Goal: Communication & Community: Answer question/provide support

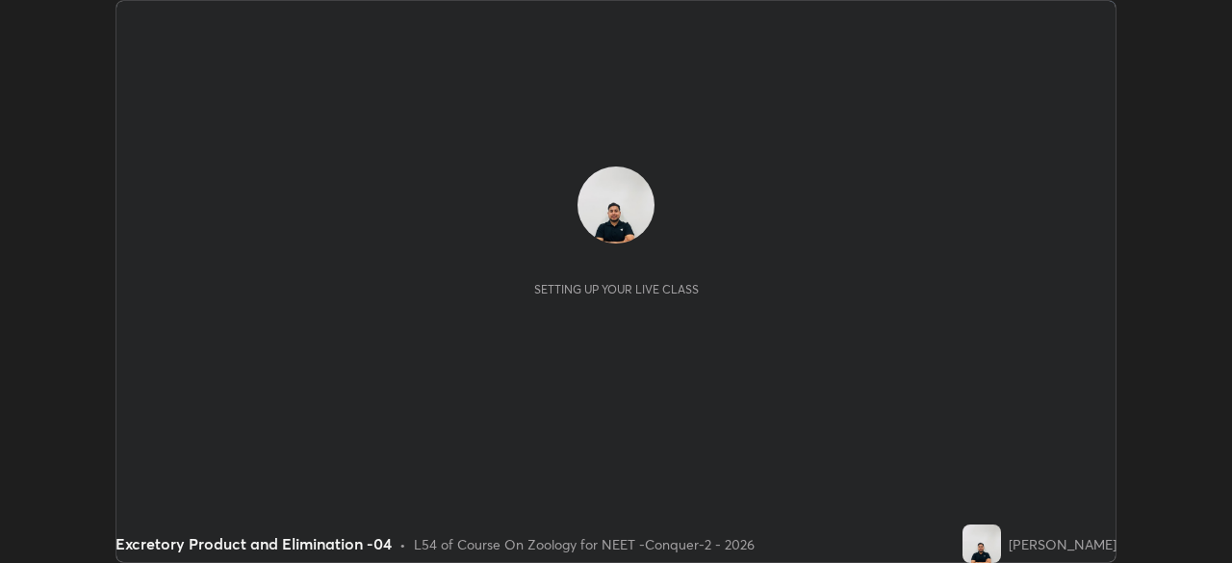
scroll to position [563, 1232]
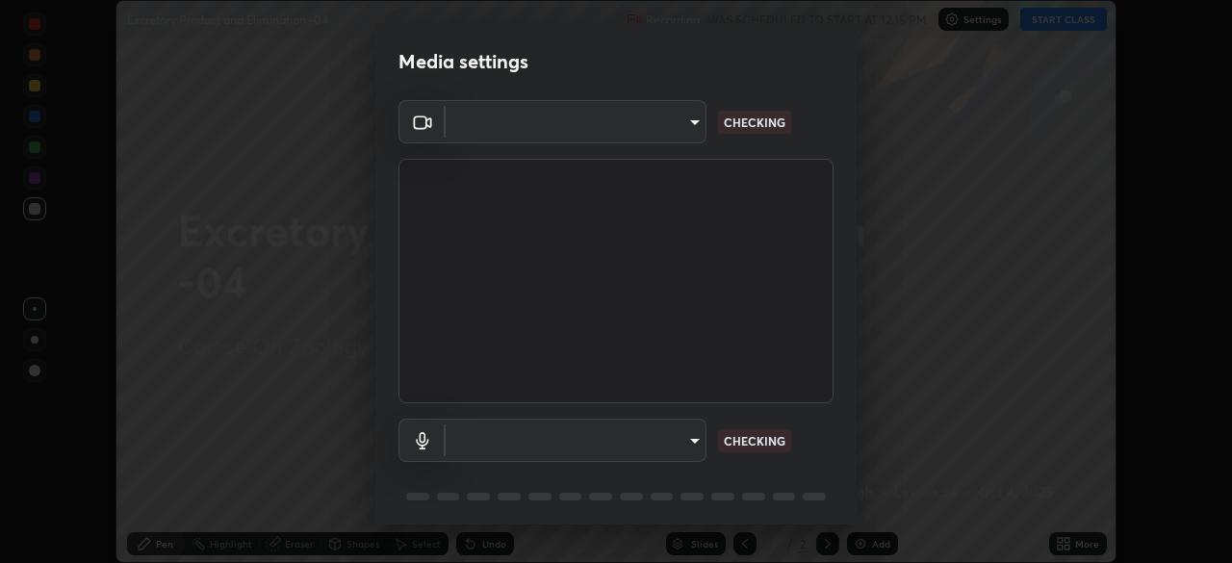
click at [658, 129] on body "Erase all Excretory Product and Elimination -04 Recording WAS SCHEDULED TO STAR…" at bounding box center [616, 281] width 1232 height 563
click at [648, 126] on div at bounding box center [616, 281] width 1232 height 563
type input "4598412b681496c651495e529929790f1be42f1f9e019831001da21812e1e3b3"
type input "116b2355cfba7da652d043c0892b37d636e250ddc816e23184bb23be403c18f9"
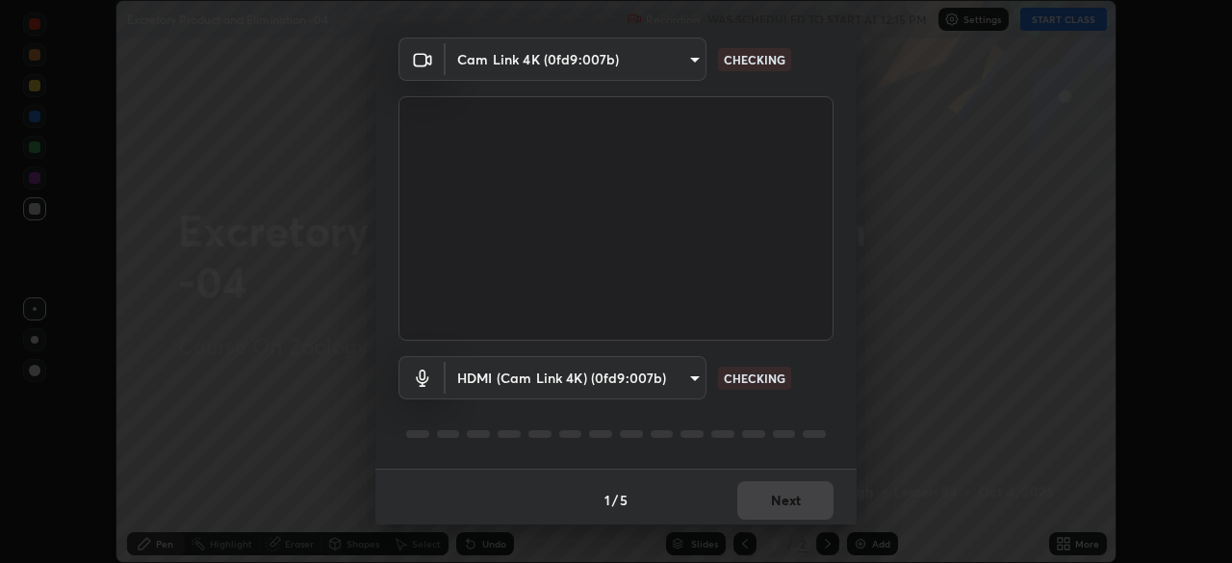
scroll to position [68, 0]
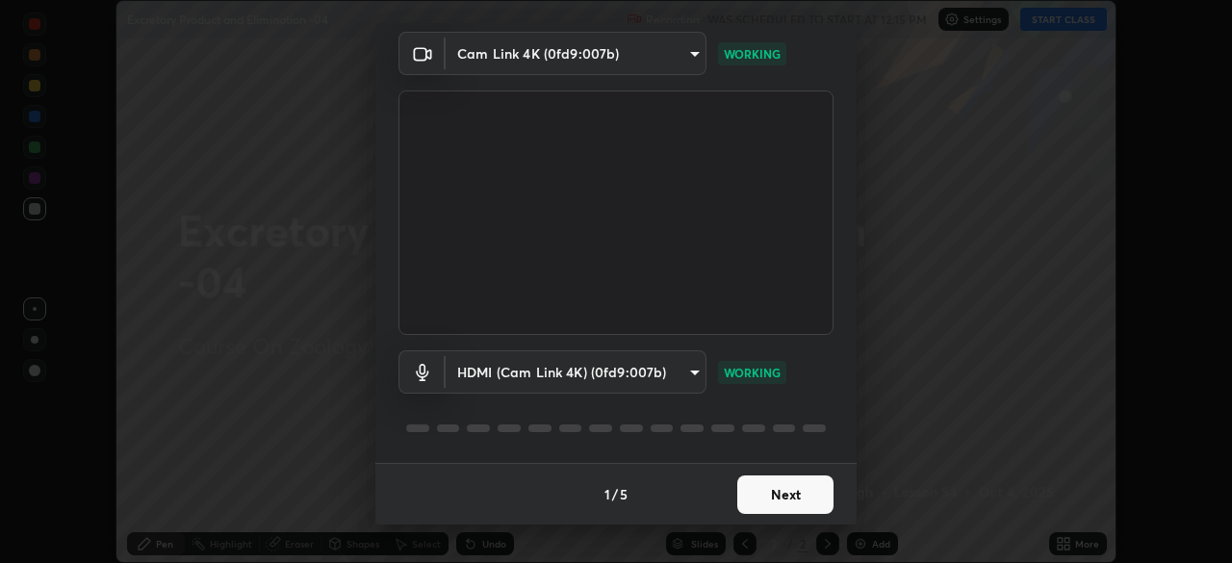
click at [790, 497] on button "Next" at bounding box center [786, 495] width 96 height 39
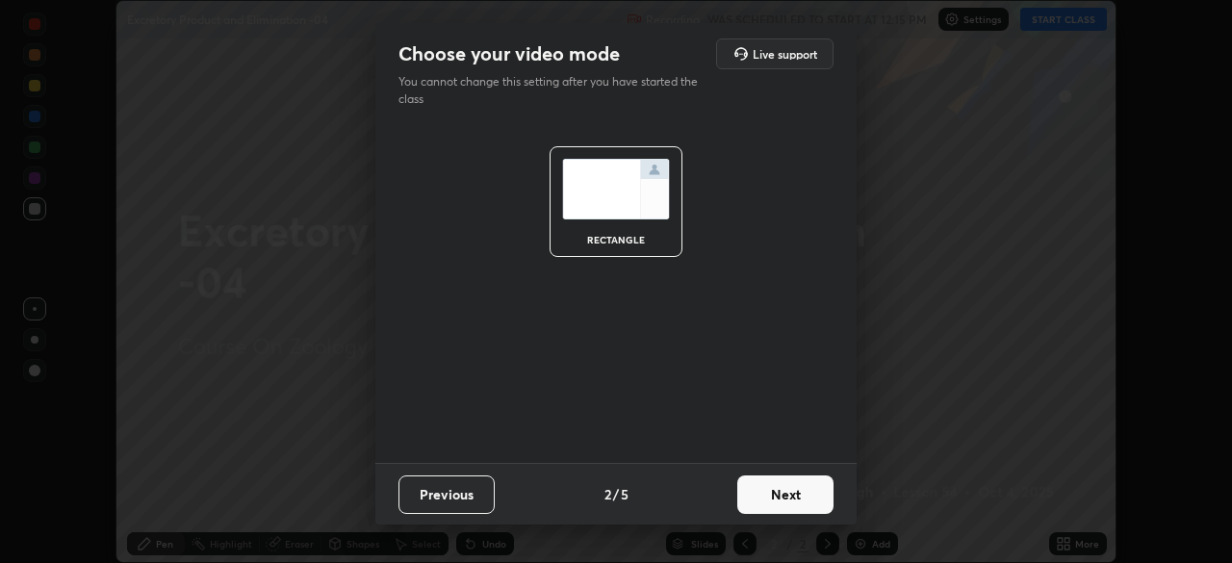
scroll to position [0, 0]
click at [800, 501] on button "Next" at bounding box center [786, 495] width 96 height 39
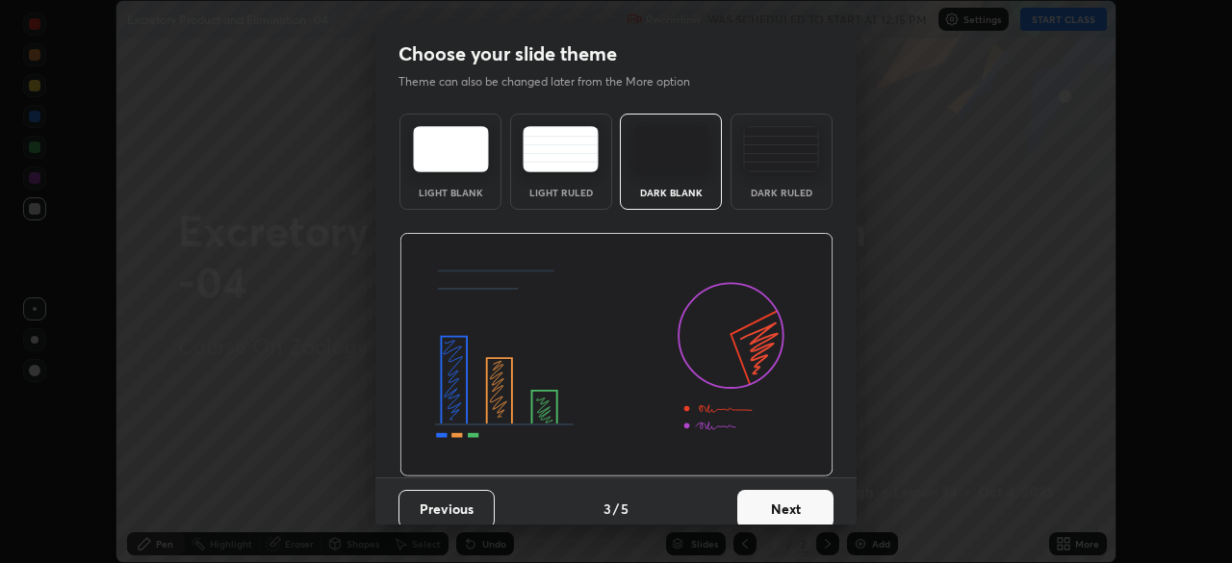
click at [809, 506] on button "Next" at bounding box center [786, 509] width 96 height 39
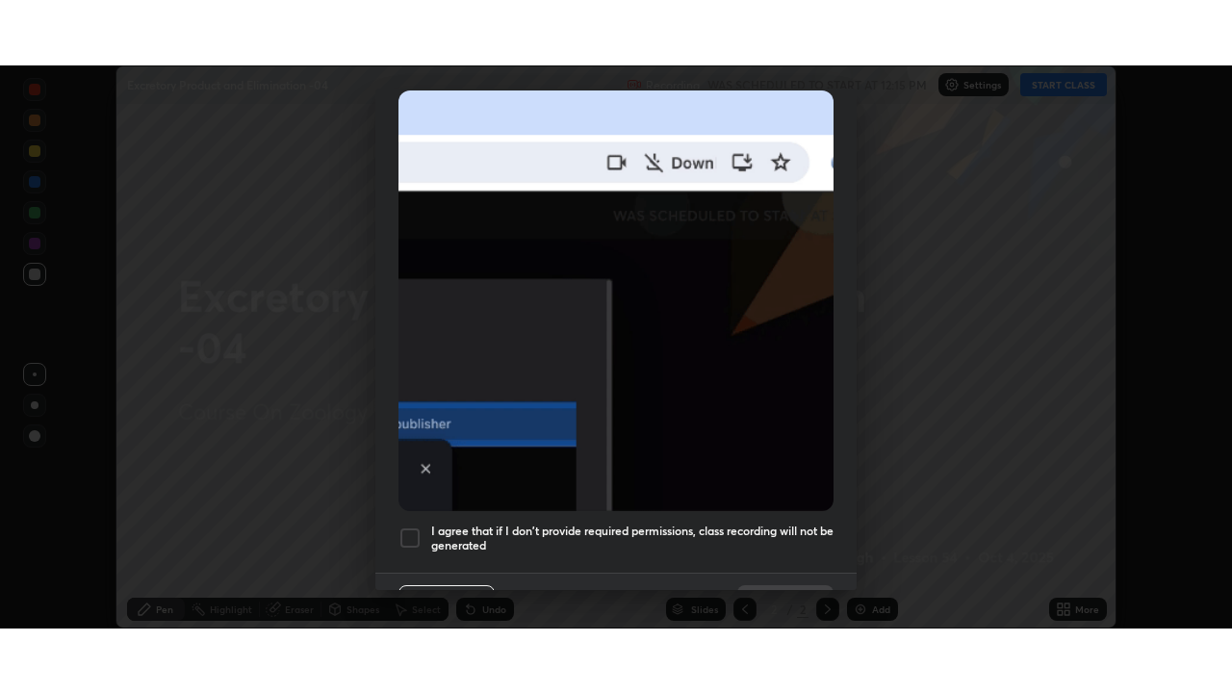
scroll to position [461, 0]
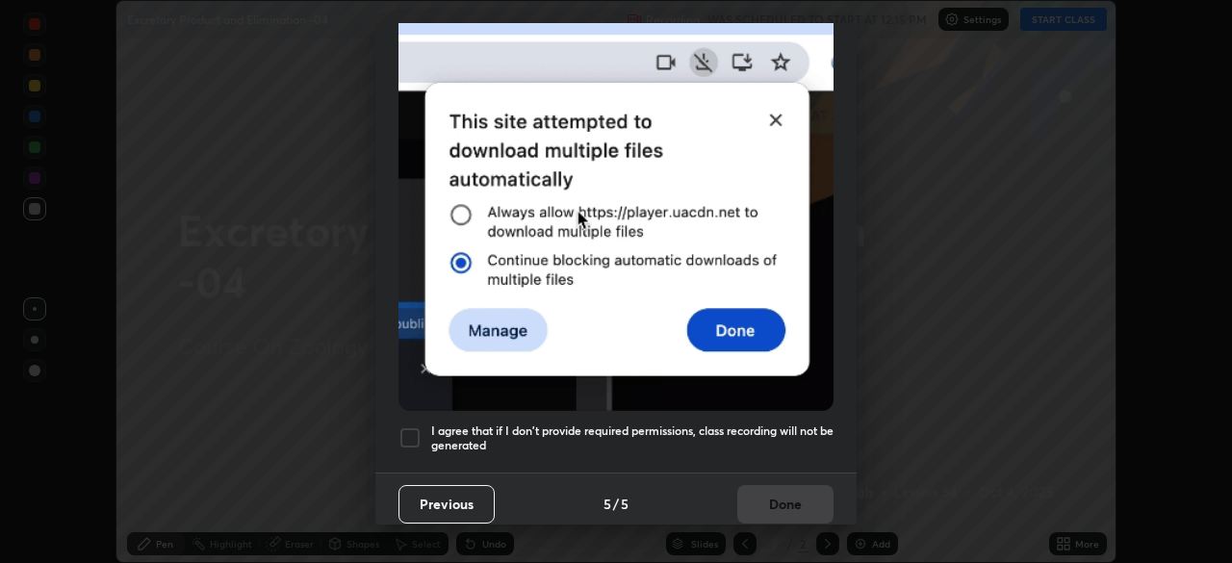
click at [418, 431] on div at bounding box center [410, 438] width 23 height 23
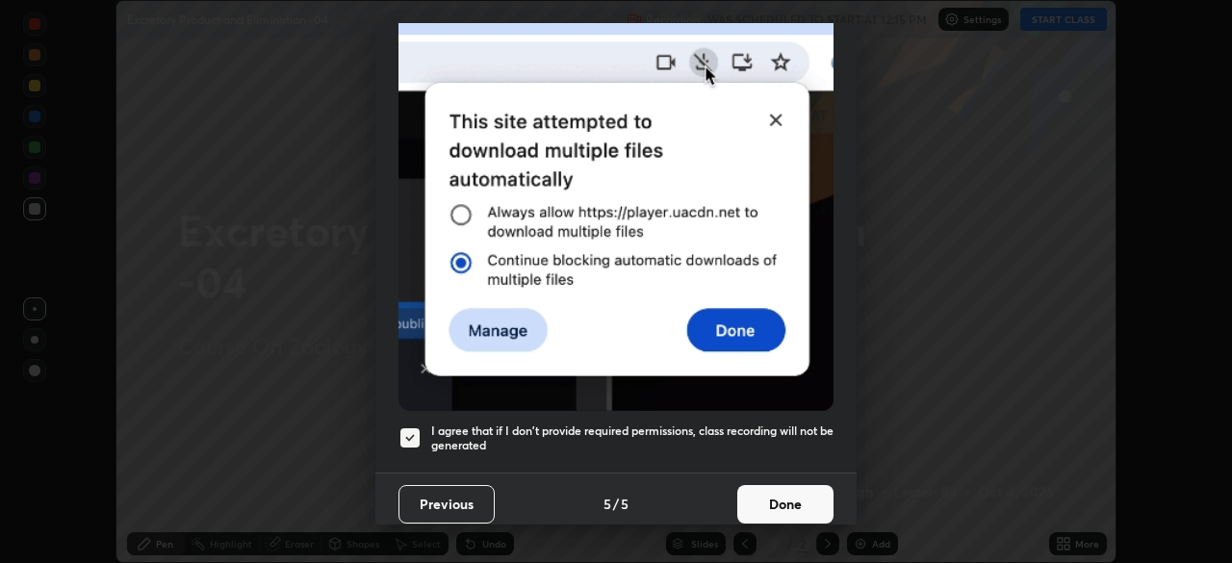
click at [772, 498] on button "Done" at bounding box center [786, 504] width 96 height 39
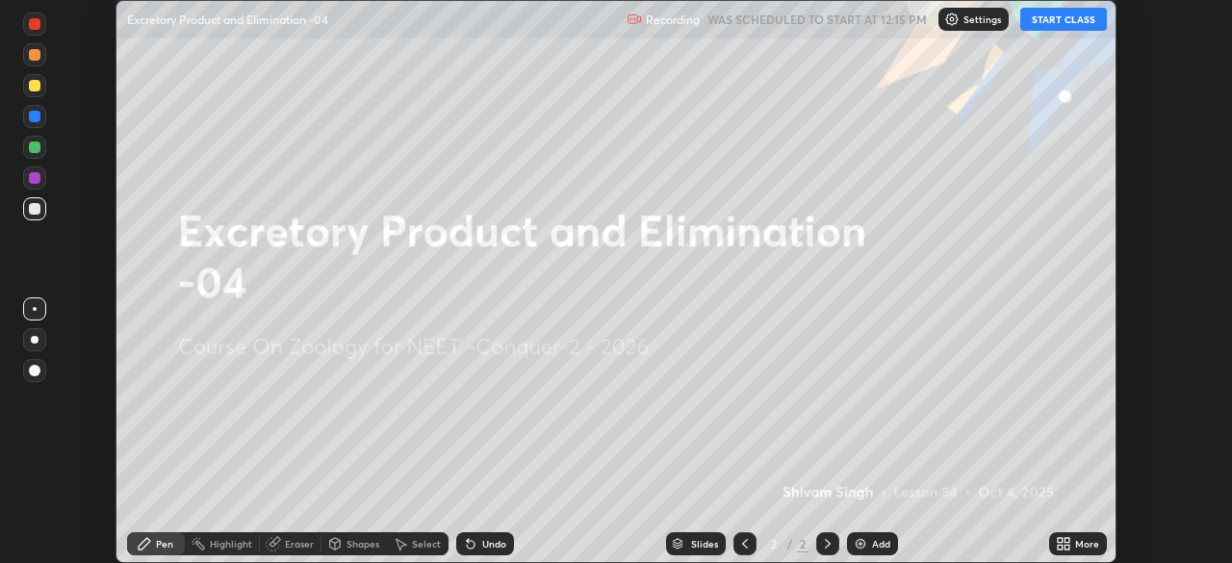
click at [1060, 540] on icon at bounding box center [1060, 540] width 5 height 5
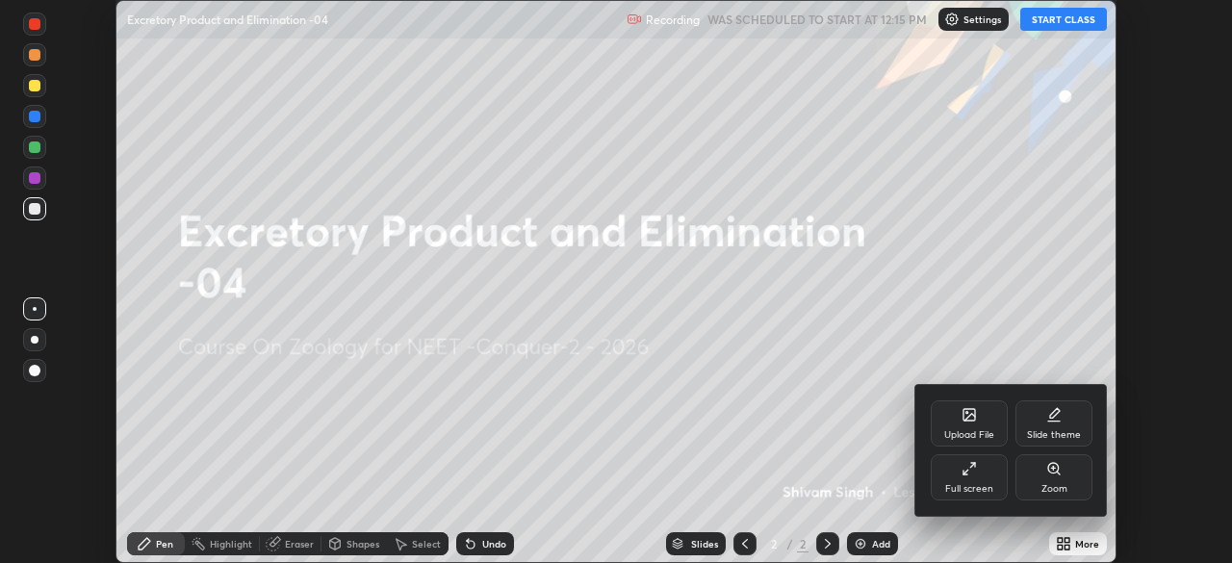
click at [964, 478] on div "Full screen" at bounding box center [969, 477] width 77 height 46
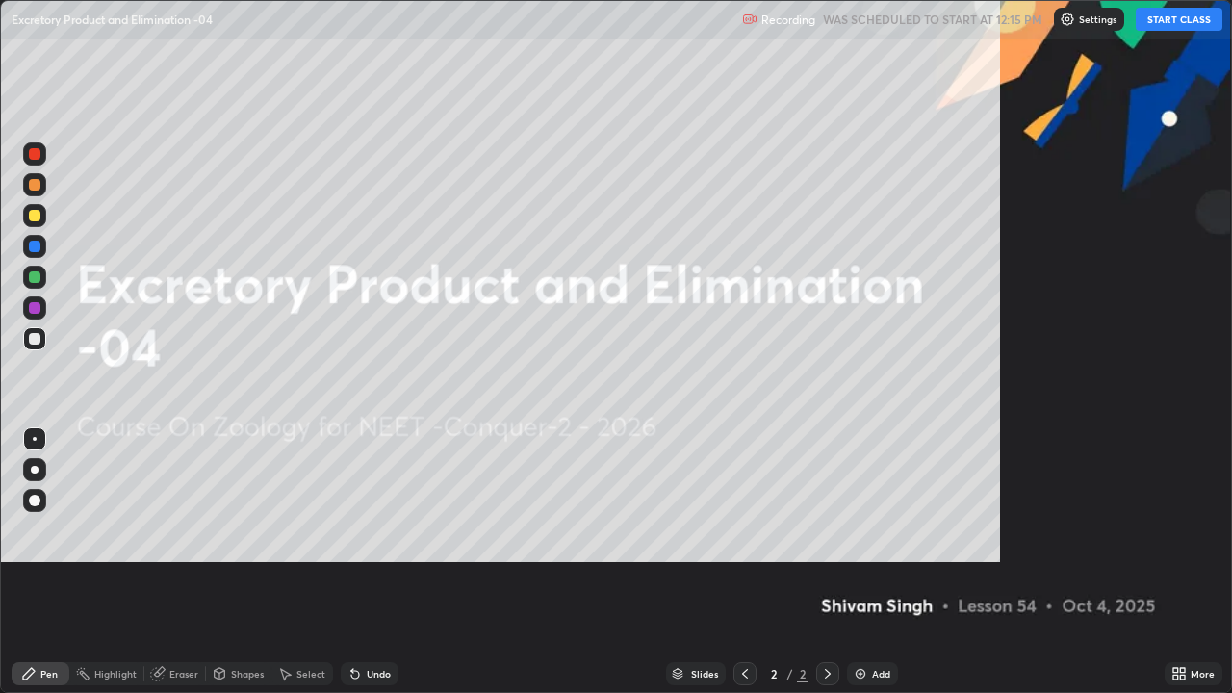
scroll to position [693, 1232]
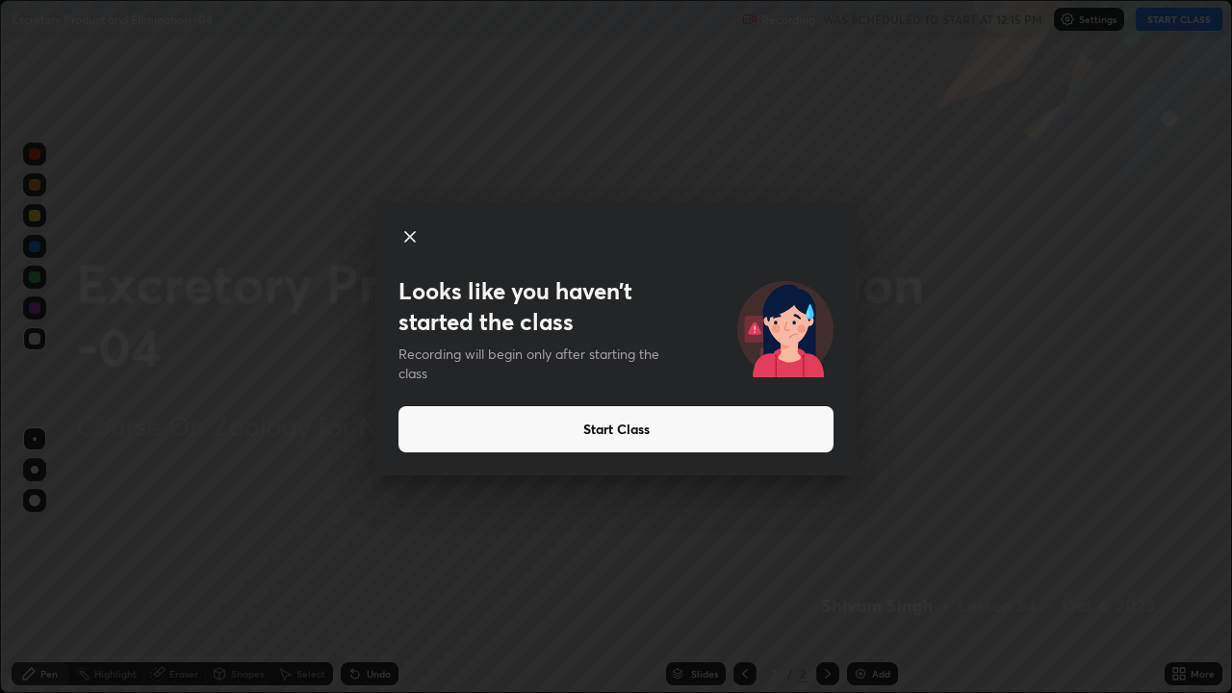
click at [585, 431] on button "Start Class" at bounding box center [616, 429] width 435 height 46
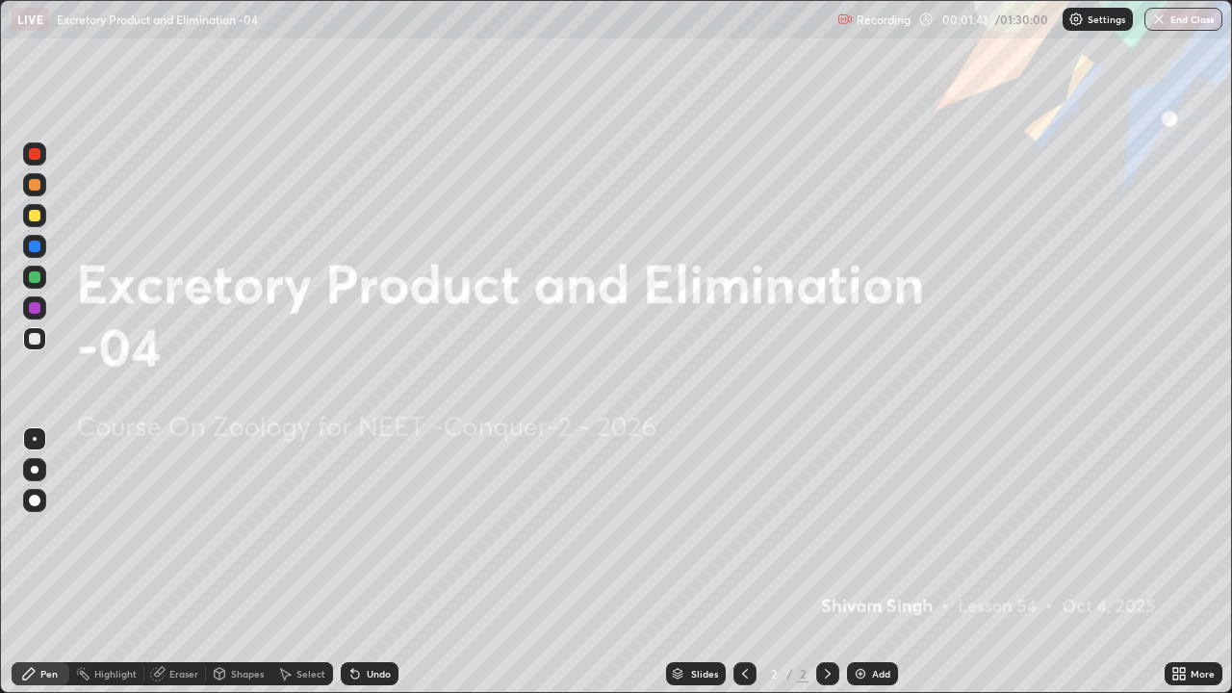
click at [857, 562] on img at bounding box center [860, 673] width 15 height 15
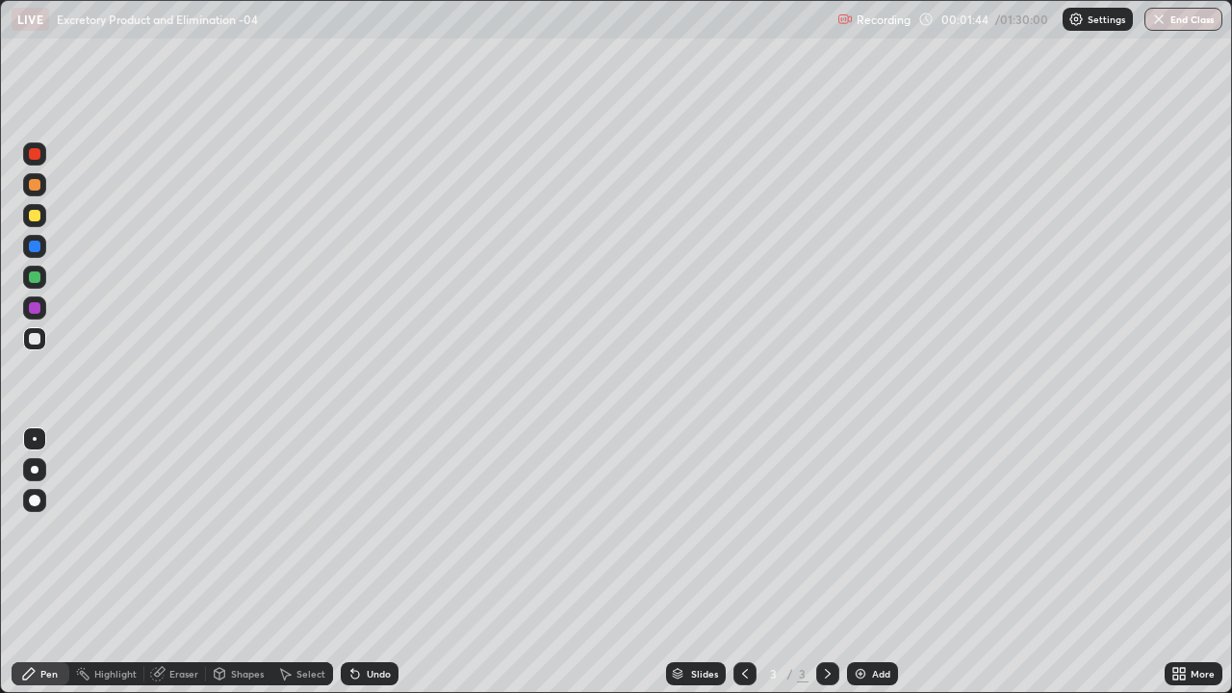
click at [36, 469] on div at bounding box center [35, 470] width 8 height 8
click at [35, 311] on div at bounding box center [35, 308] width 12 height 12
click at [38, 187] on div at bounding box center [35, 185] width 12 height 12
click at [34, 309] on div at bounding box center [35, 308] width 12 height 12
click at [35, 217] on div at bounding box center [35, 216] width 12 height 12
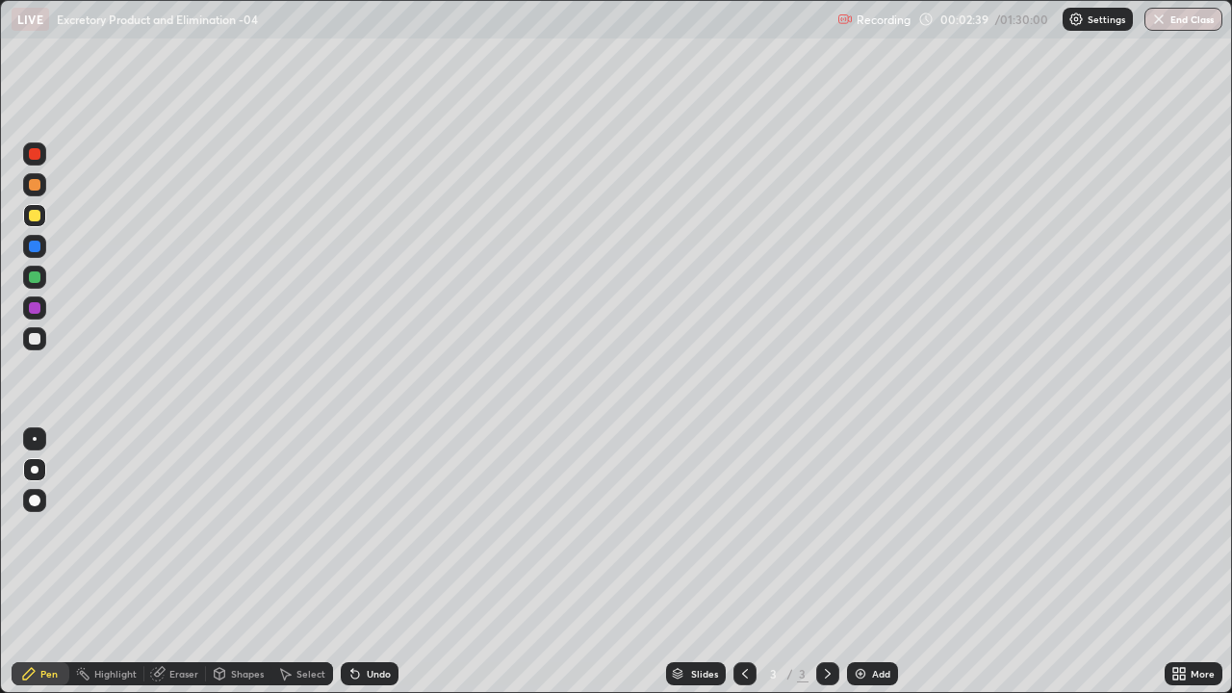
click at [31, 188] on div at bounding box center [35, 185] width 12 height 12
click at [367, 562] on div "Undo" at bounding box center [379, 674] width 24 height 10
click at [36, 308] on div at bounding box center [35, 308] width 12 height 12
click at [376, 562] on div "Undo" at bounding box center [370, 673] width 58 height 23
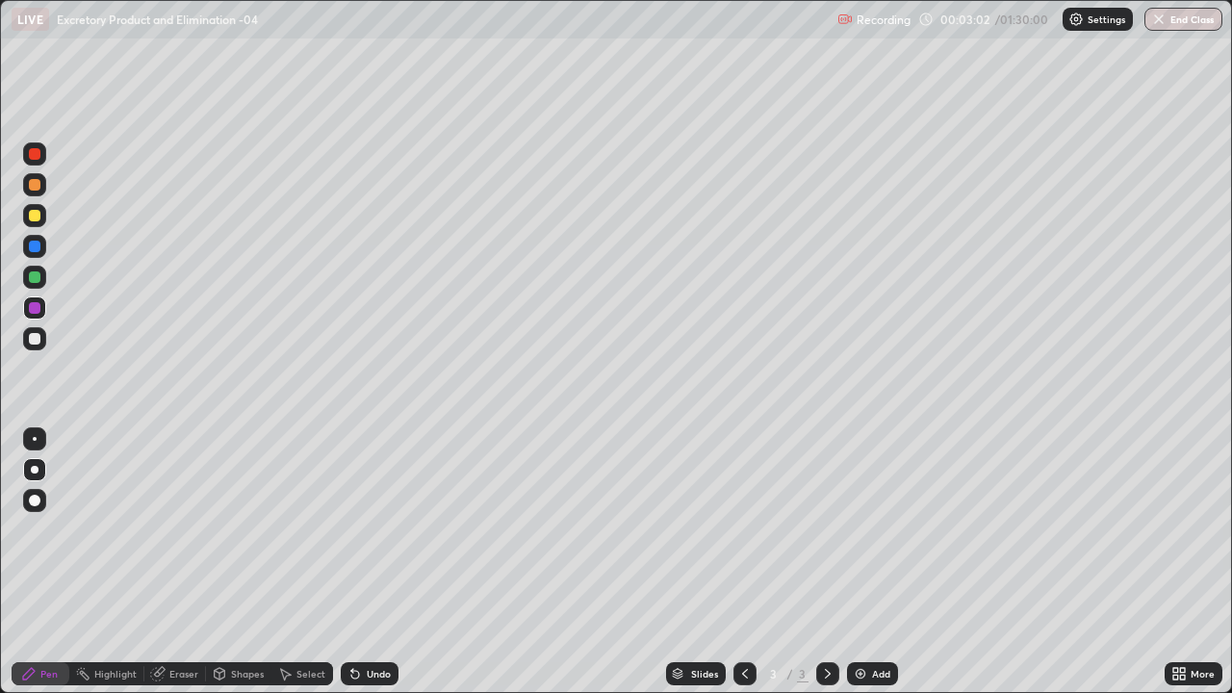
click at [371, 562] on div "Undo" at bounding box center [370, 673] width 58 height 23
click at [36, 282] on div at bounding box center [35, 278] width 12 height 12
click at [30, 335] on div at bounding box center [35, 339] width 12 height 12
click at [38, 278] on div at bounding box center [35, 278] width 12 height 12
click at [853, 562] on img at bounding box center [860, 673] width 15 height 15
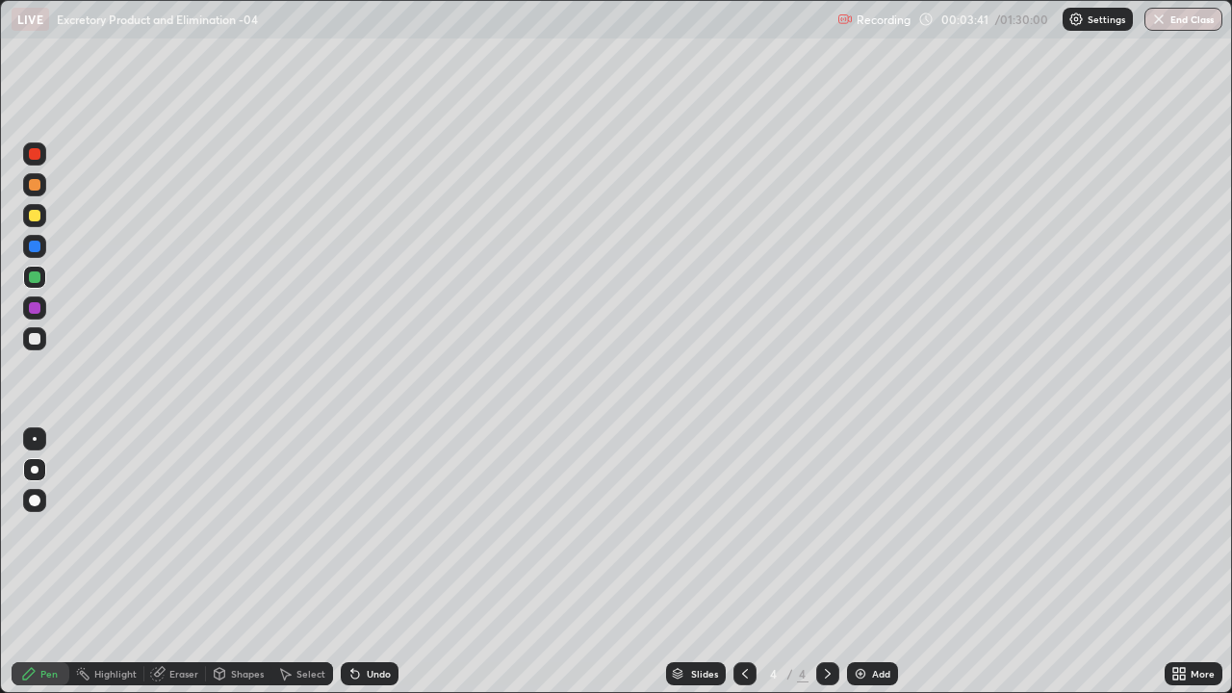
click at [35, 247] on div at bounding box center [35, 247] width 12 height 12
click at [231, 562] on div "Shapes" at bounding box center [238, 673] width 65 height 23
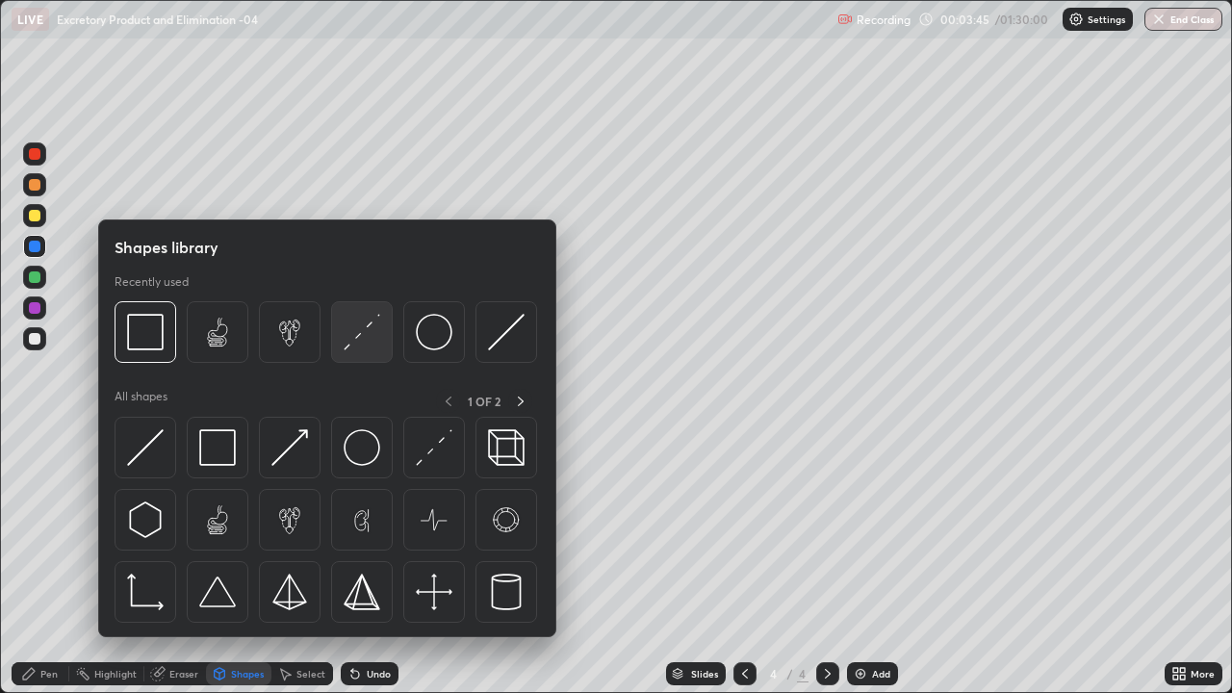
click at [349, 343] on img at bounding box center [362, 332] width 37 height 37
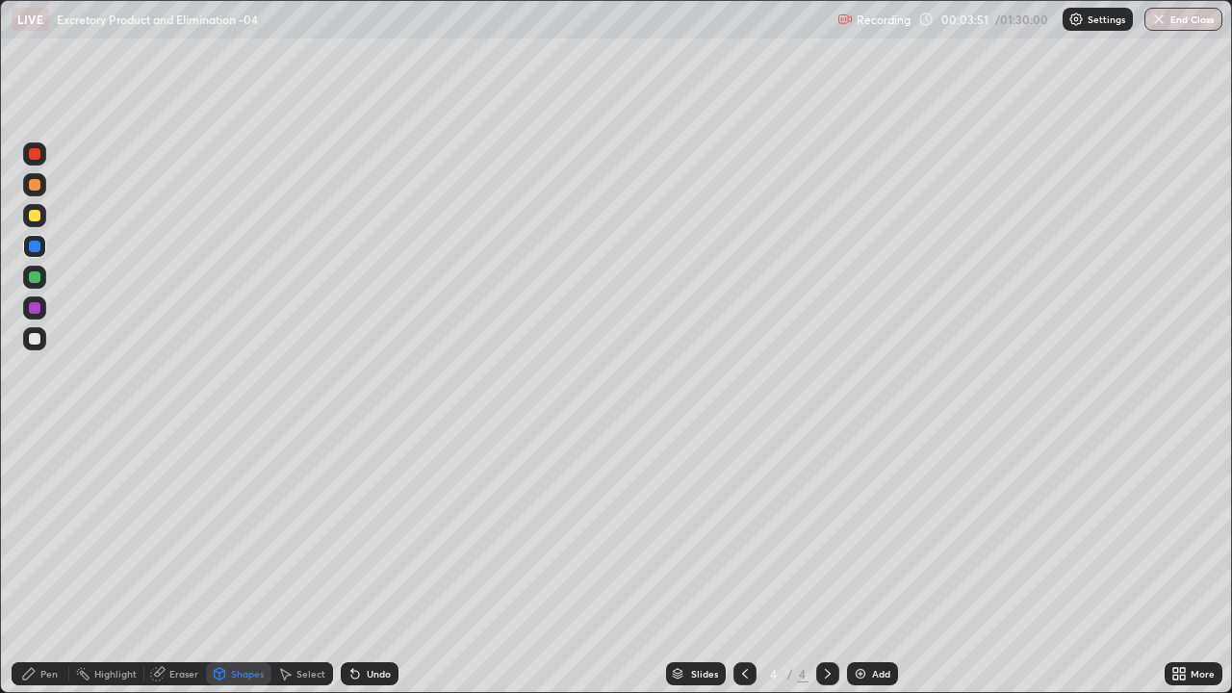
click at [45, 562] on div "Pen" at bounding box center [41, 673] width 58 height 23
click at [35, 340] on div at bounding box center [35, 339] width 12 height 12
click at [36, 188] on div at bounding box center [35, 185] width 12 height 12
click at [368, 562] on div "Undo" at bounding box center [379, 674] width 24 height 10
click at [369, 562] on div "Undo" at bounding box center [379, 674] width 24 height 10
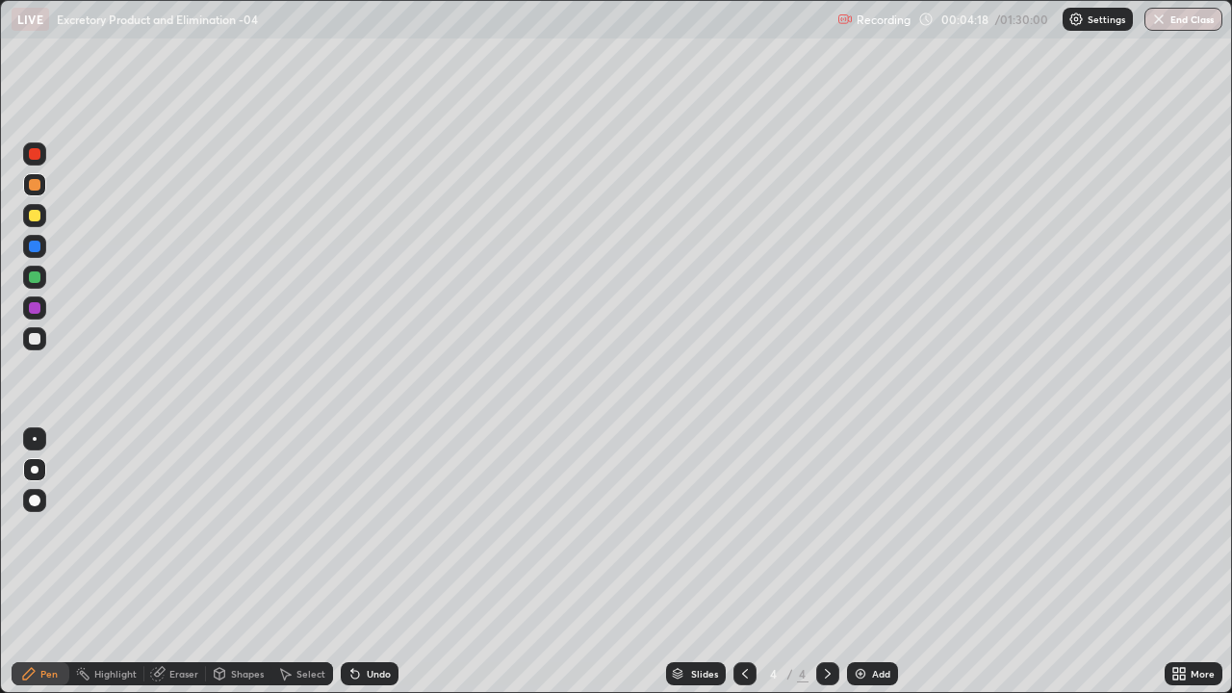
click at [369, 562] on div "Undo" at bounding box center [379, 674] width 24 height 10
click at [370, 562] on div "Undo" at bounding box center [379, 674] width 24 height 10
click at [37, 220] on div at bounding box center [35, 216] width 12 height 12
click at [38, 248] on div at bounding box center [35, 247] width 12 height 12
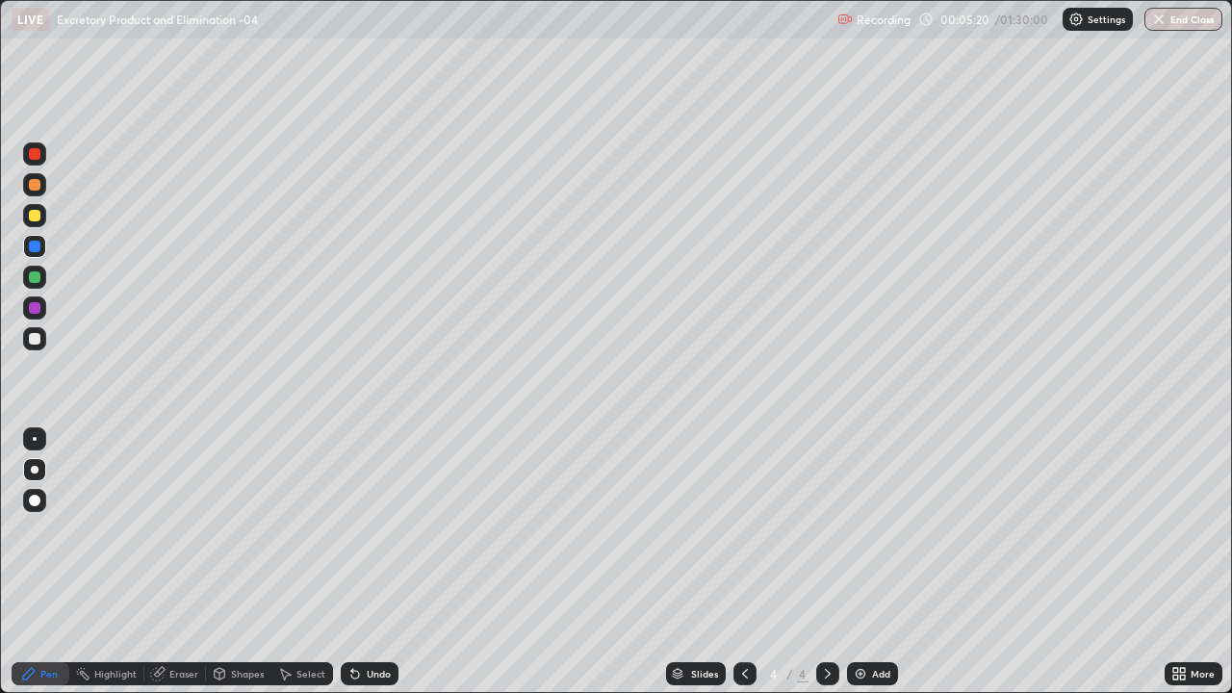
click at [39, 157] on div at bounding box center [35, 154] width 12 height 12
click at [34, 343] on div at bounding box center [35, 339] width 12 height 12
click at [35, 439] on div at bounding box center [35, 439] width 4 height 4
click at [33, 158] on div at bounding box center [35, 154] width 12 height 12
click at [36, 244] on div at bounding box center [35, 247] width 12 height 12
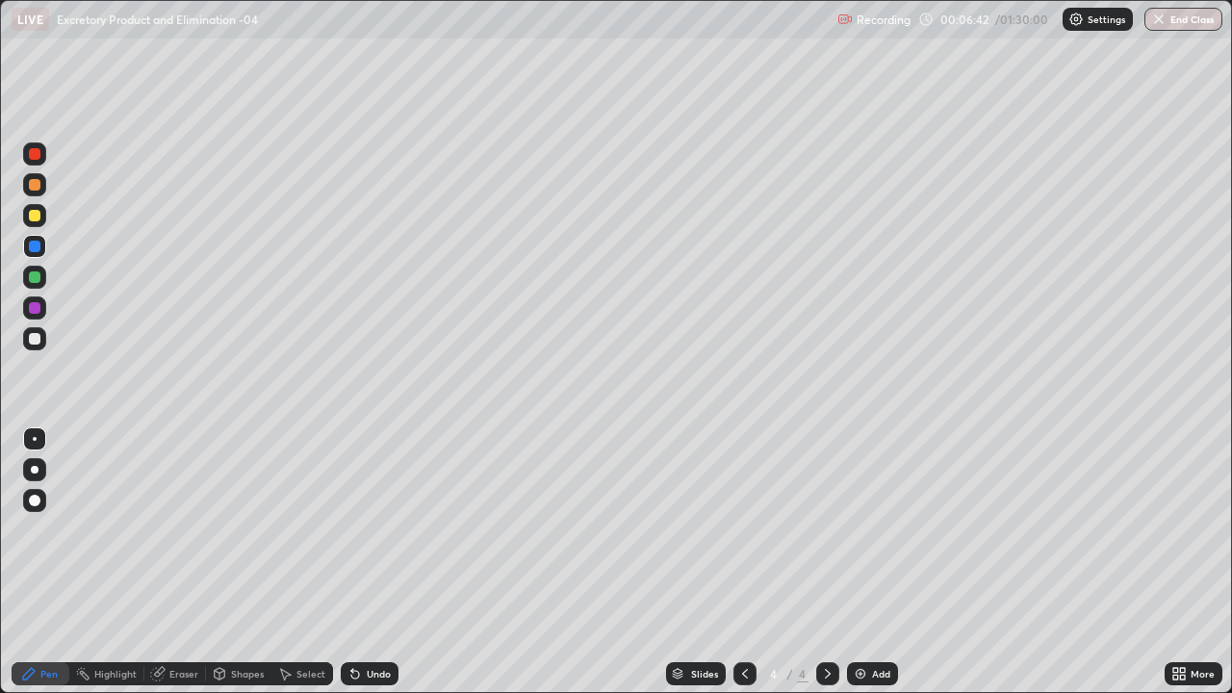
click at [37, 341] on div at bounding box center [35, 339] width 12 height 12
click at [33, 244] on div at bounding box center [35, 247] width 12 height 12
click at [378, 562] on div "Undo" at bounding box center [379, 674] width 24 height 10
click at [37, 340] on div at bounding box center [35, 339] width 12 height 12
click at [862, 562] on img at bounding box center [860, 673] width 15 height 15
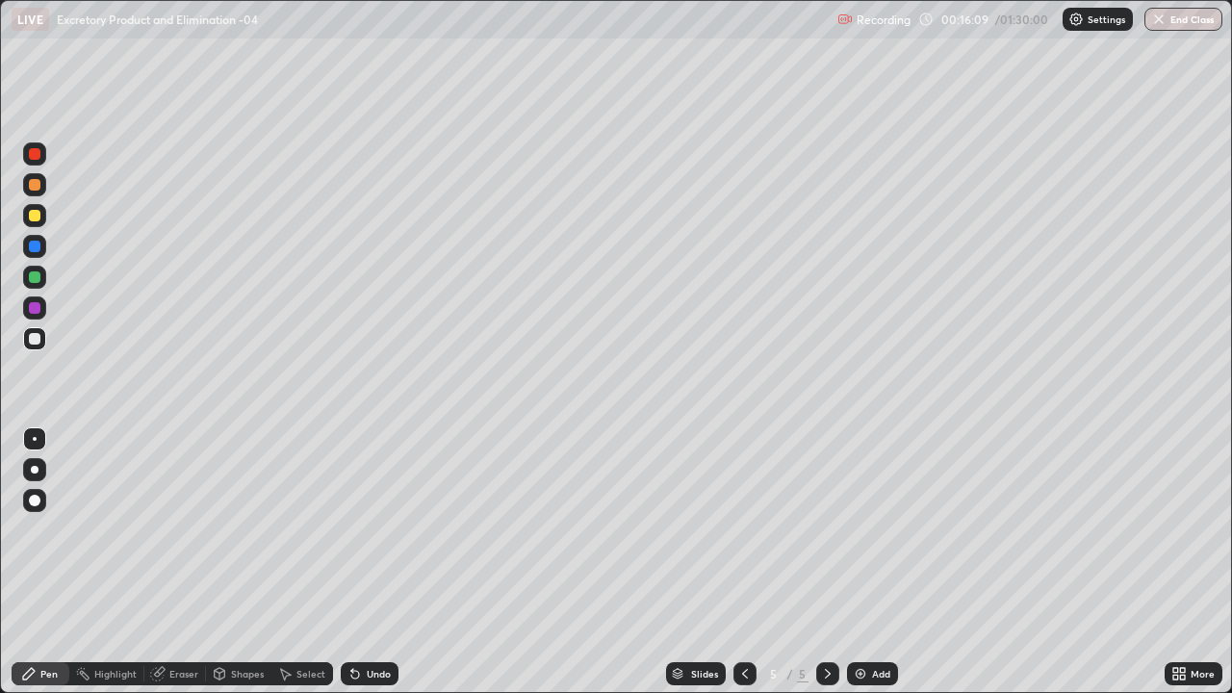
click at [36, 217] on div at bounding box center [35, 216] width 12 height 12
click at [38, 153] on div at bounding box center [35, 154] width 12 height 12
click at [35, 470] on div at bounding box center [35, 470] width 8 height 8
click at [36, 247] on div at bounding box center [35, 247] width 12 height 12
click at [37, 337] on div at bounding box center [35, 339] width 12 height 12
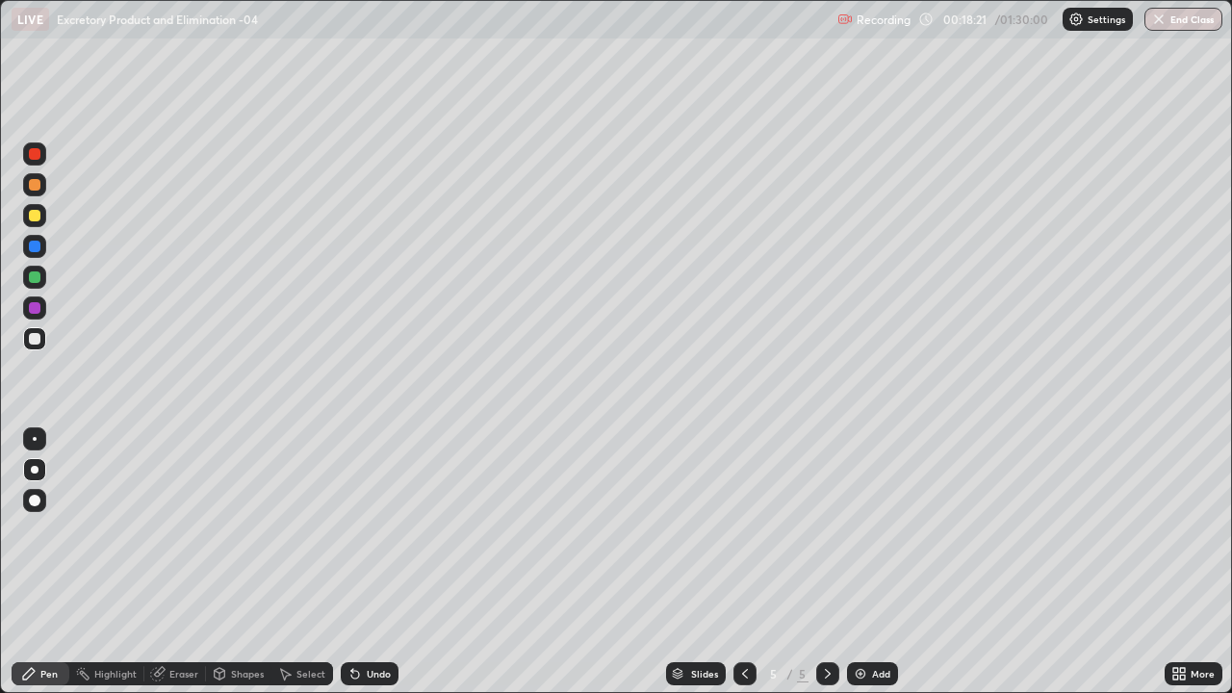
click at [745, 562] on icon at bounding box center [745, 674] width 6 height 10
click at [837, 562] on div at bounding box center [828, 674] width 23 height 39
click at [867, 562] on img at bounding box center [860, 673] width 15 height 15
click at [34, 311] on div at bounding box center [35, 308] width 12 height 12
click at [375, 562] on div "Undo" at bounding box center [370, 673] width 58 height 23
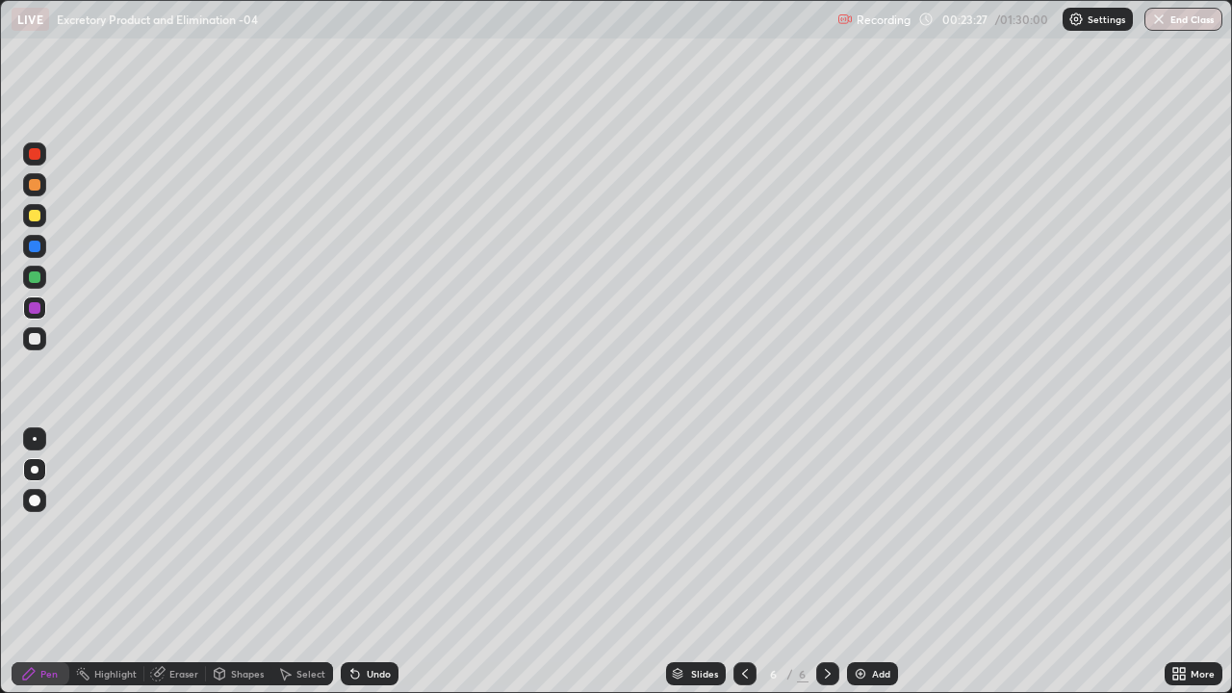
click at [38, 219] on div at bounding box center [35, 216] width 12 height 12
click at [368, 562] on div "Undo" at bounding box center [370, 673] width 58 height 23
click at [375, 562] on div "Undo" at bounding box center [379, 674] width 24 height 10
click at [376, 562] on div "Undo" at bounding box center [379, 674] width 24 height 10
click at [373, 562] on div "Undo" at bounding box center [370, 673] width 58 height 23
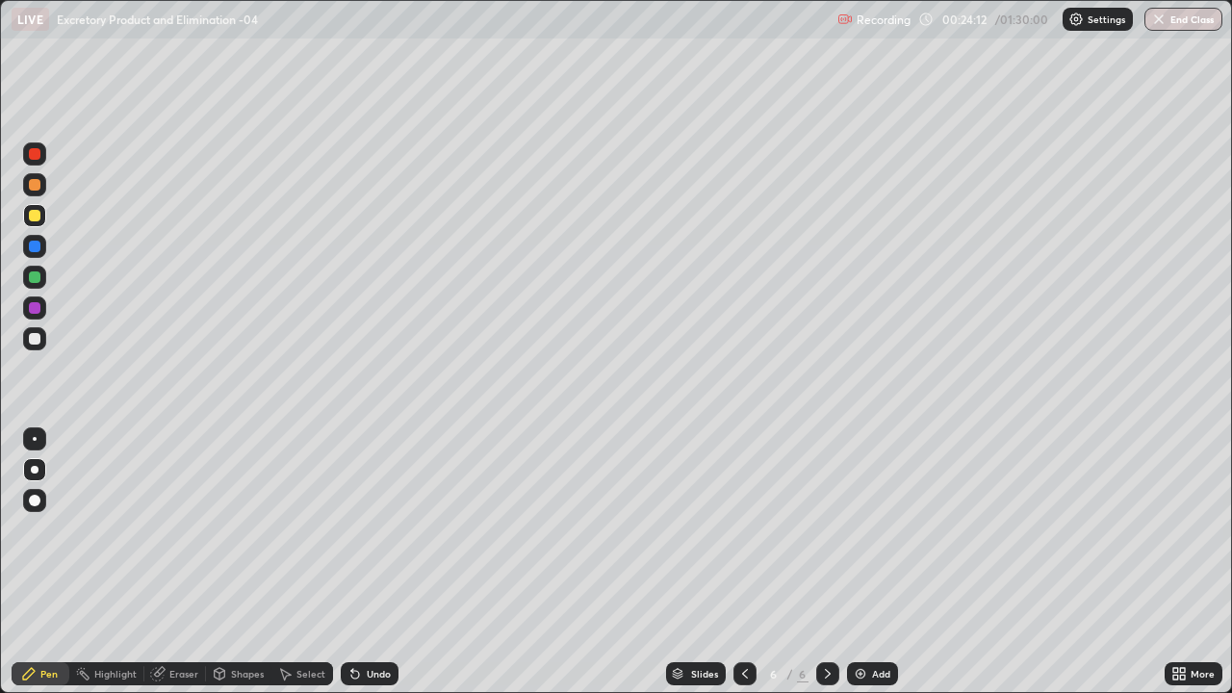
click at [374, 562] on div "Undo" at bounding box center [379, 674] width 24 height 10
click at [367, 562] on div "Undo" at bounding box center [379, 674] width 24 height 10
click at [363, 562] on div "Undo" at bounding box center [370, 673] width 58 height 23
click at [361, 562] on div "Undo" at bounding box center [370, 673] width 58 height 23
click at [376, 562] on div "Undo" at bounding box center [379, 674] width 24 height 10
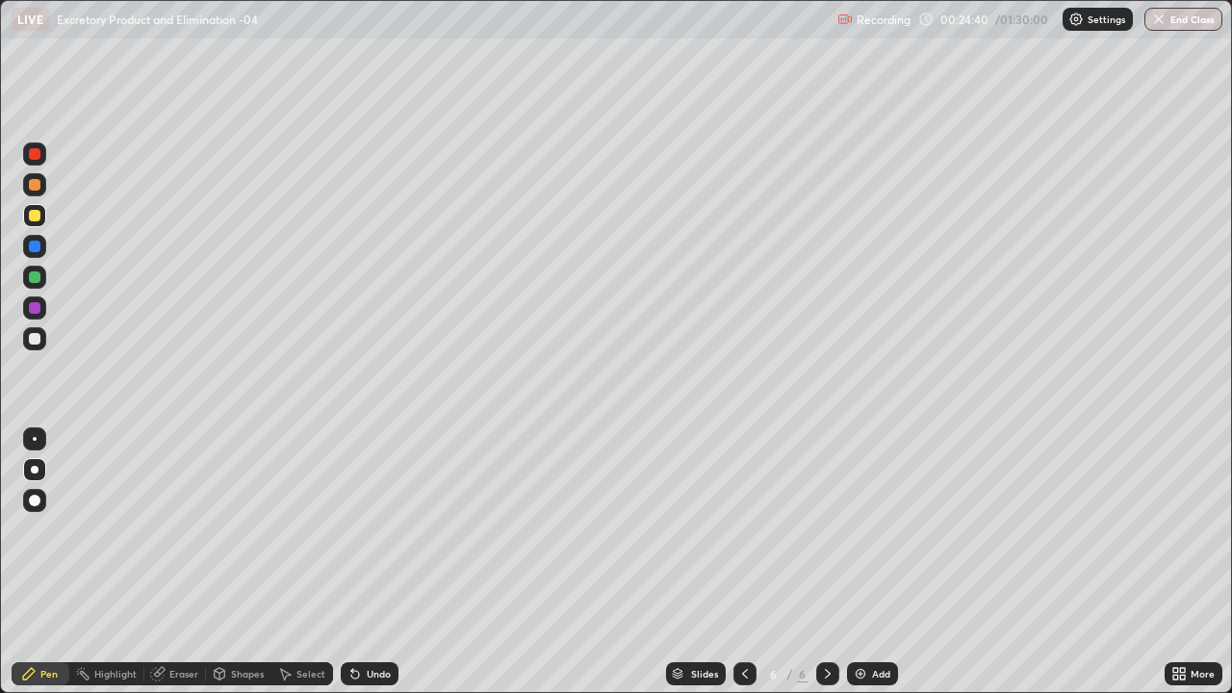
click at [33, 277] on div at bounding box center [35, 278] width 12 height 12
click at [35, 219] on div at bounding box center [35, 216] width 12 height 12
click at [36, 307] on div at bounding box center [35, 308] width 12 height 12
click at [352, 562] on icon at bounding box center [355, 675] width 8 height 8
click at [359, 562] on icon at bounding box center [355, 673] width 15 height 15
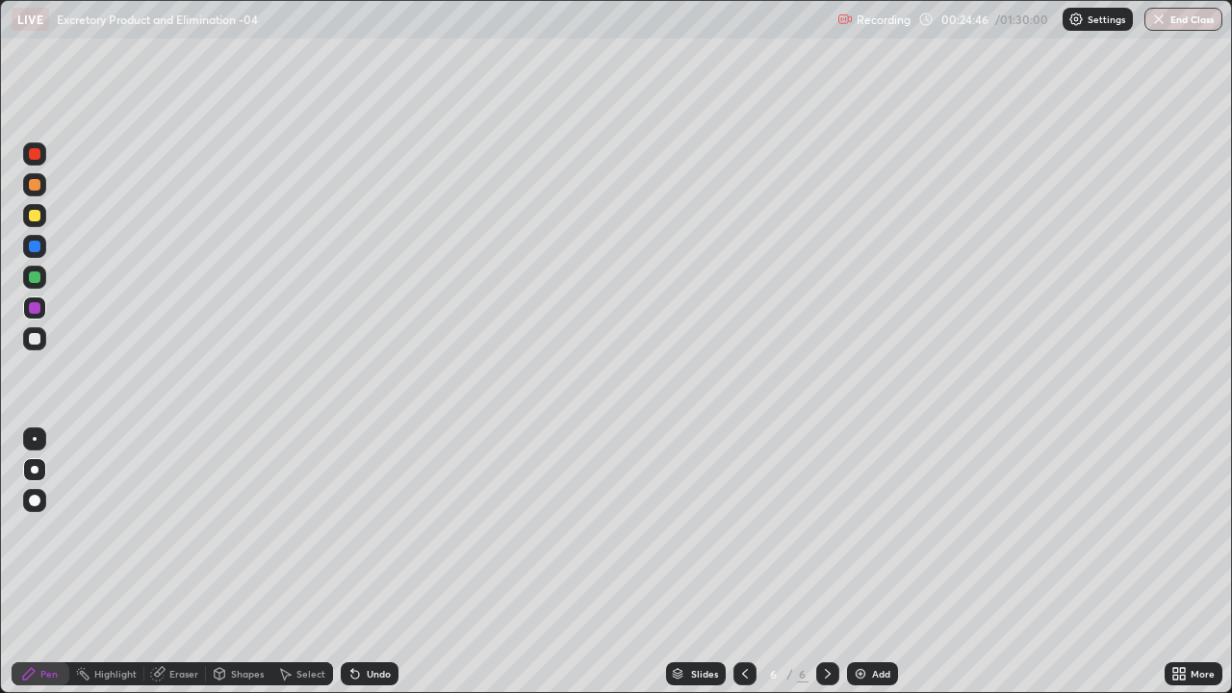
click at [363, 562] on div "Undo" at bounding box center [370, 673] width 58 height 23
click at [367, 562] on div "Undo" at bounding box center [379, 674] width 24 height 10
click at [855, 562] on div "Add" at bounding box center [872, 673] width 51 height 23
click at [30, 278] on div at bounding box center [35, 278] width 12 height 12
click at [374, 562] on div "Undo" at bounding box center [370, 673] width 58 height 23
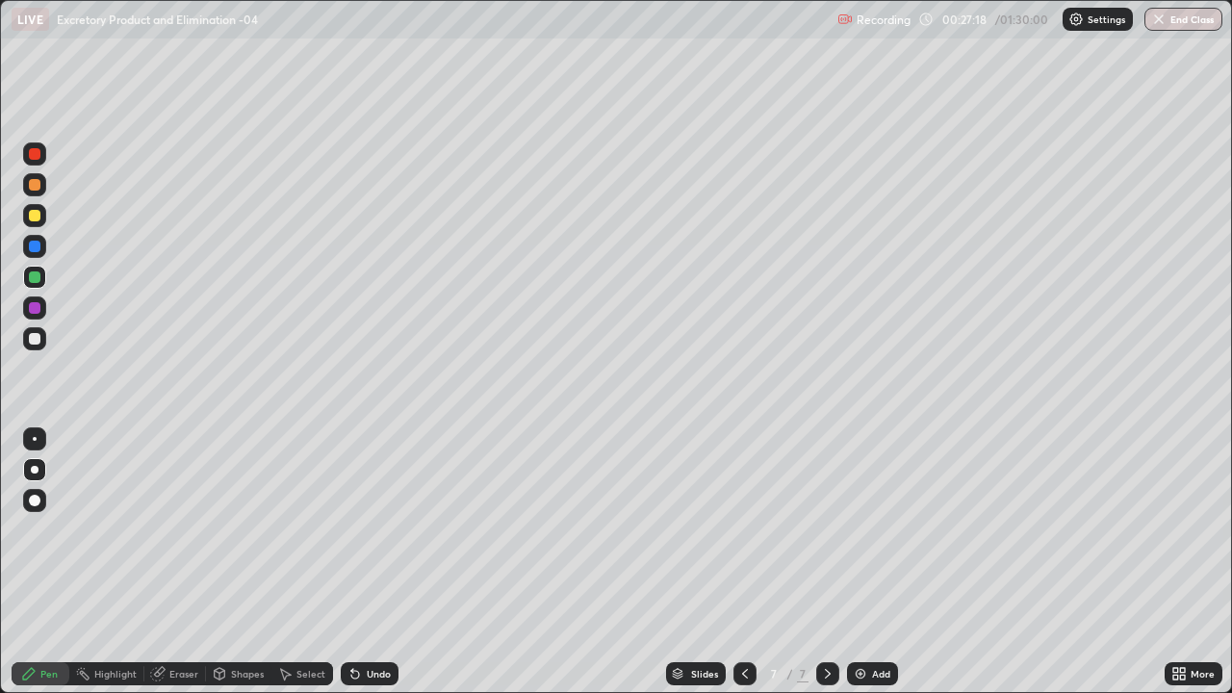
click at [35, 187] on div at bounding box center [35, 185] width 12 height 12
click at [36, 278] on div at bounding box center [35, 278] width 12 height 12
click at [34, 341] on div at bounding box center [35, 339] width 12 height 12
click at [38, 219] on div at bounding box center [35, 216] width 12 height 12
click at [374, 562] on div "Undo" at bounding box center [379, 674] width 24 height 10
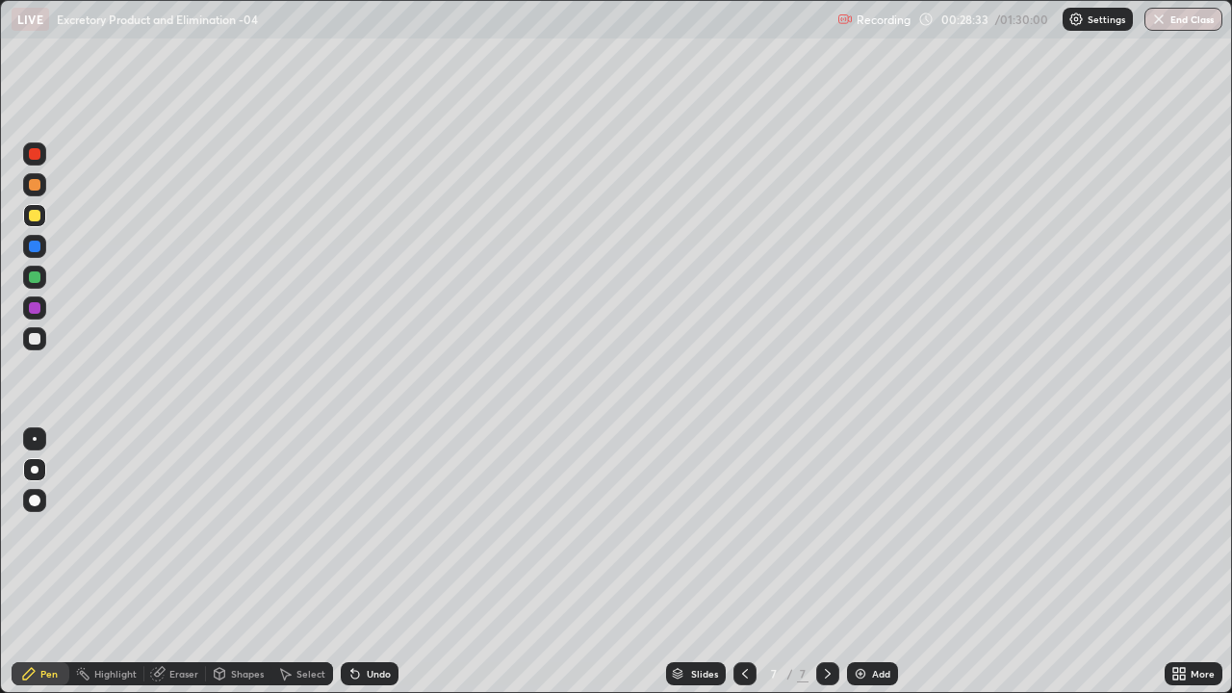
click at [375, 562] on div "Undo" at bounding box center [379, 674] width 24 height 10
click at [367, 562] on div "Undo" at bounding box center [379, 674] width 24 height 10
click at [31, 305] on div at bounding box center [35, 308] width 12 height 12
click at [739, 562] on div at bounding box center [745, 674] width 23 height 39
click at [745, 562] on icon at bounding box center [745, 673] width 15 height 15
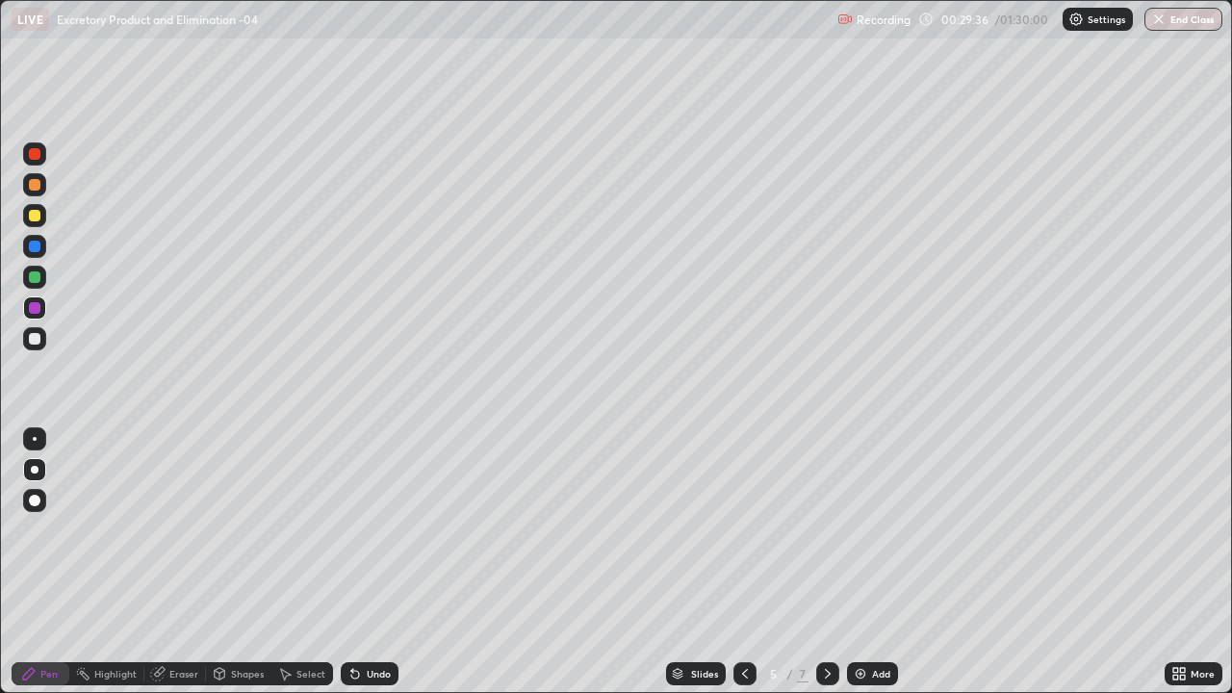
click at [826, 562] on icon at bounding box center [827, 673] width 15 height 15
click at [856, 562] on img at bounding box center [860, 673] width 15 height 15
click at [35, 189] on div at bounding box center [35, 185] width 12 height 12
click at [35, 253] on div at bounding box center [34, 246] width 23 height 23
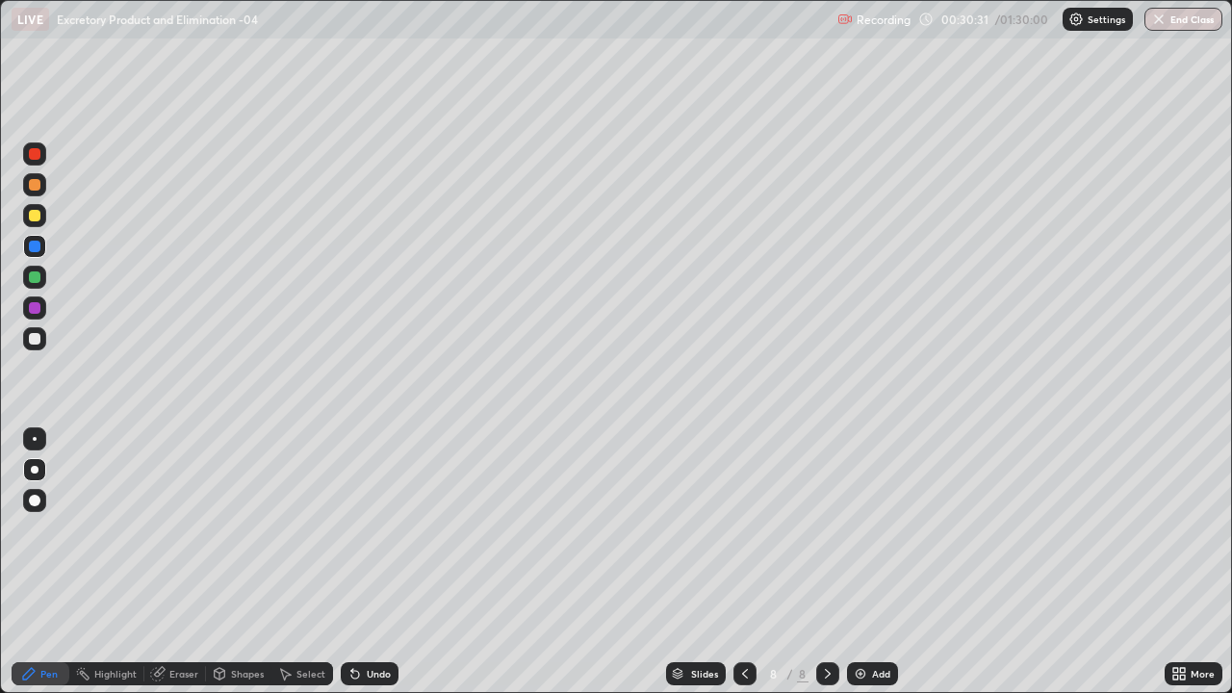
click at [44, 429] on div at bounding box center [34, 439] width 23 height 31
click at [35, 247] on div at bounding box center [35, 247] width 12 height 12
click at [34, 338] on div at bounding box center [35, 339] width 12 height 12
click at [33, 311] on div at bounding box center [35, 308] width 12 height 12
click at [368, 562] on div "Undo" at bounding box center [379, 674] width 24 height 10
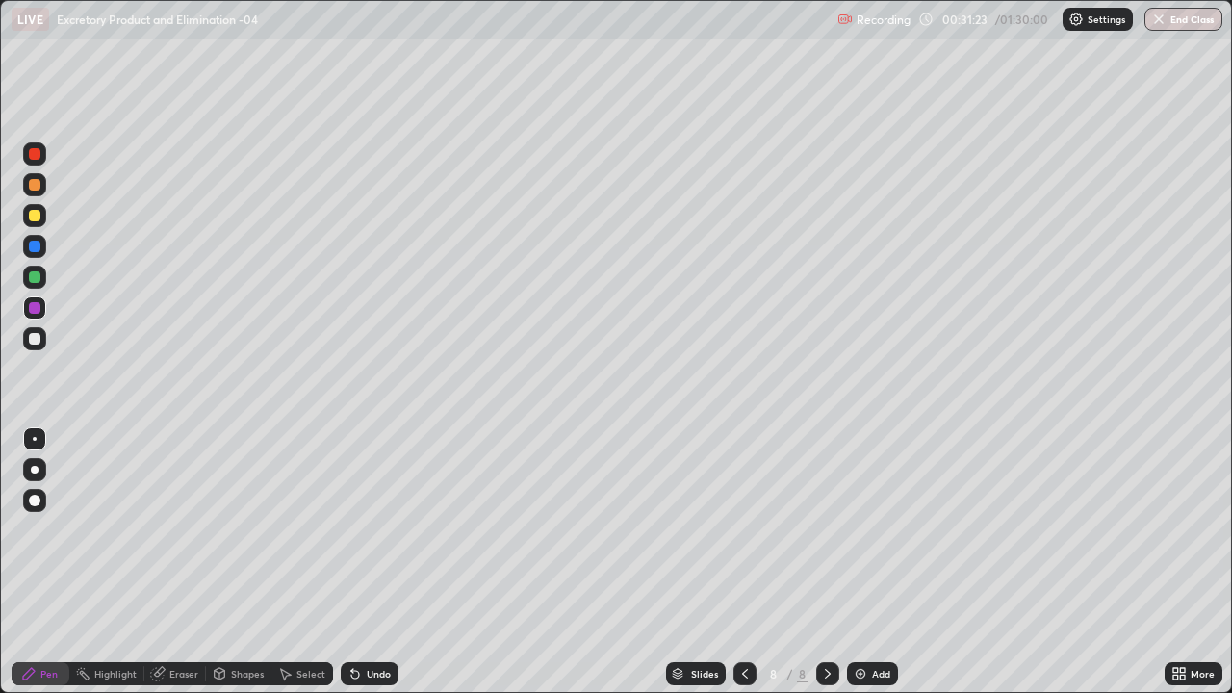
click at [369, 562] on div "Undo" at bounding box center [379, 674] width 24 height 10
click at [374, 562] on div "Undo" at bounding box center [379, 674] width 24 height 10
click at [377, 562] on div "Undo" at bounding box center [379, 674] width 24 height 10
click at [379, 562] on div "Undo" at bounding box center [379, 674] width 24 height 10
click at [380, 562] on div "Undo" at bounding box center [379, 674] width 24 height 10
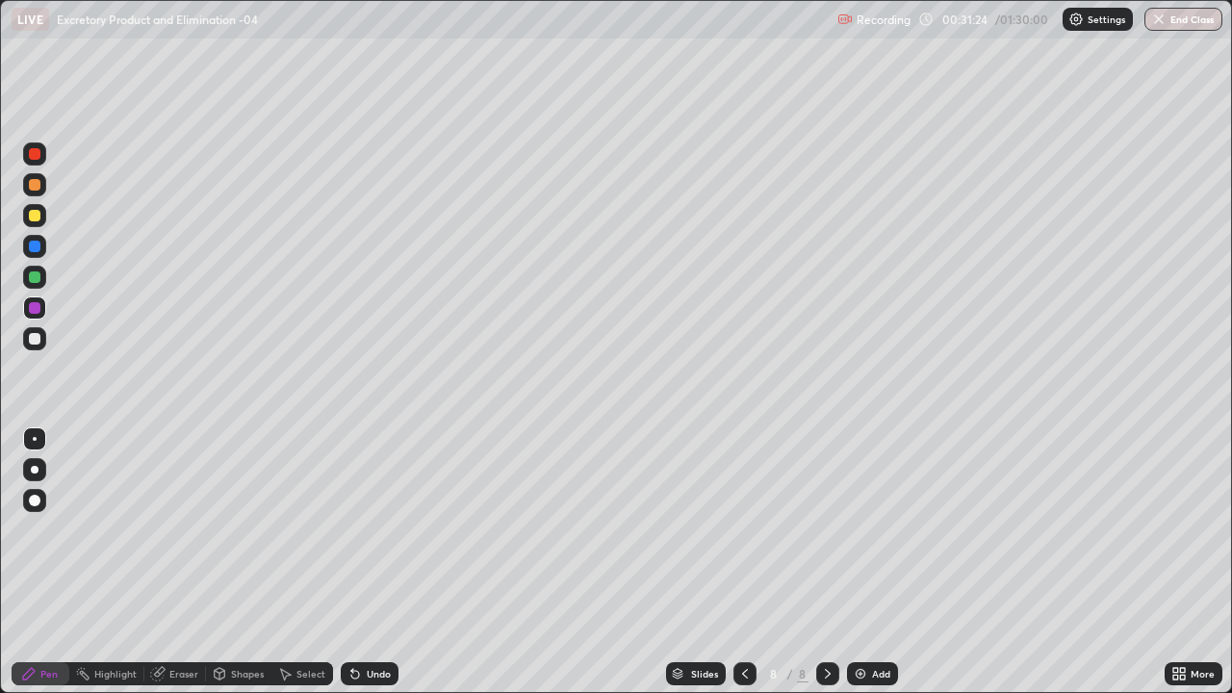
click at [383, 562] on div "Undo" at bounding box center [379, 674] width 24 height 10
click at [386, 562] on div "Undo" at bounding box center [379, 674] width 24 height 10
click at [384, 562] on div "Undo" at bounding box center [379, 674] width 24 height 10
click at [383, 562] on div "Undo" at bounding box center [379, 674] width 24 height 10
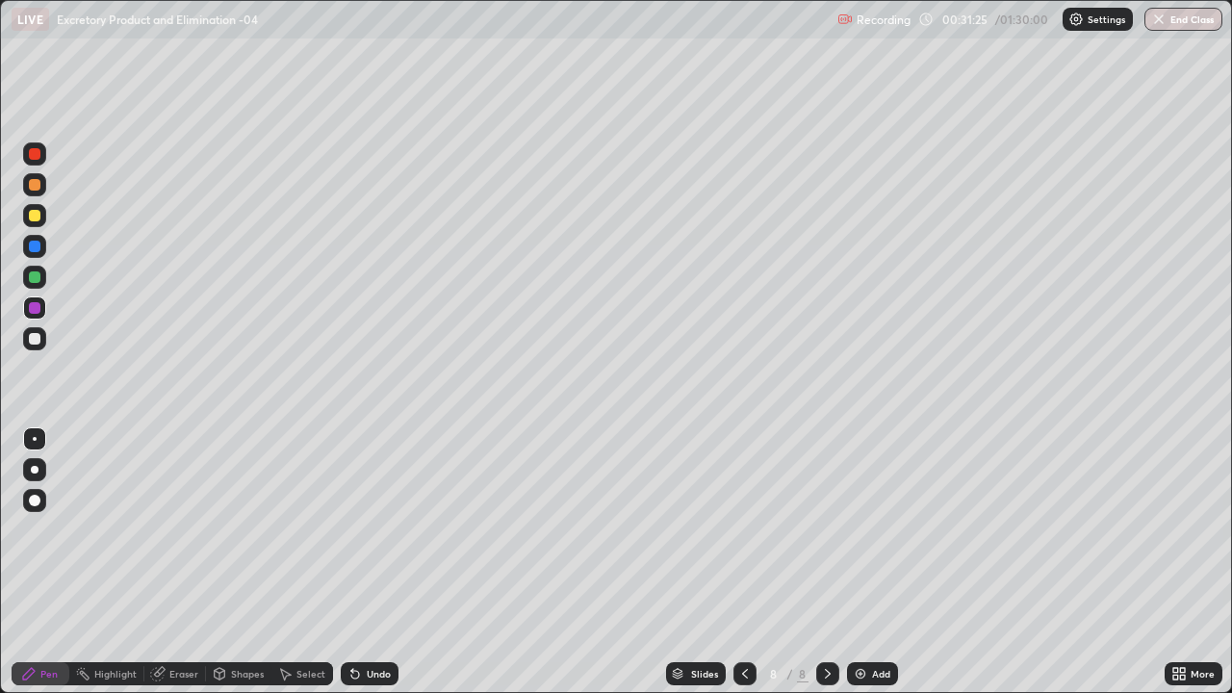
click at [383, 562] on div "Undo" at bounding box center [379, 674] width 24 height 10
click at [376, 562] on div "Undo" at bounding box center [379, 674] width 24 height 10
click at [375, 562] on div "Undo" at bounding box center [379, 674] width 24 height 10
click at [35, 279] on div at bounding box center [35, 278] width 12 height 12
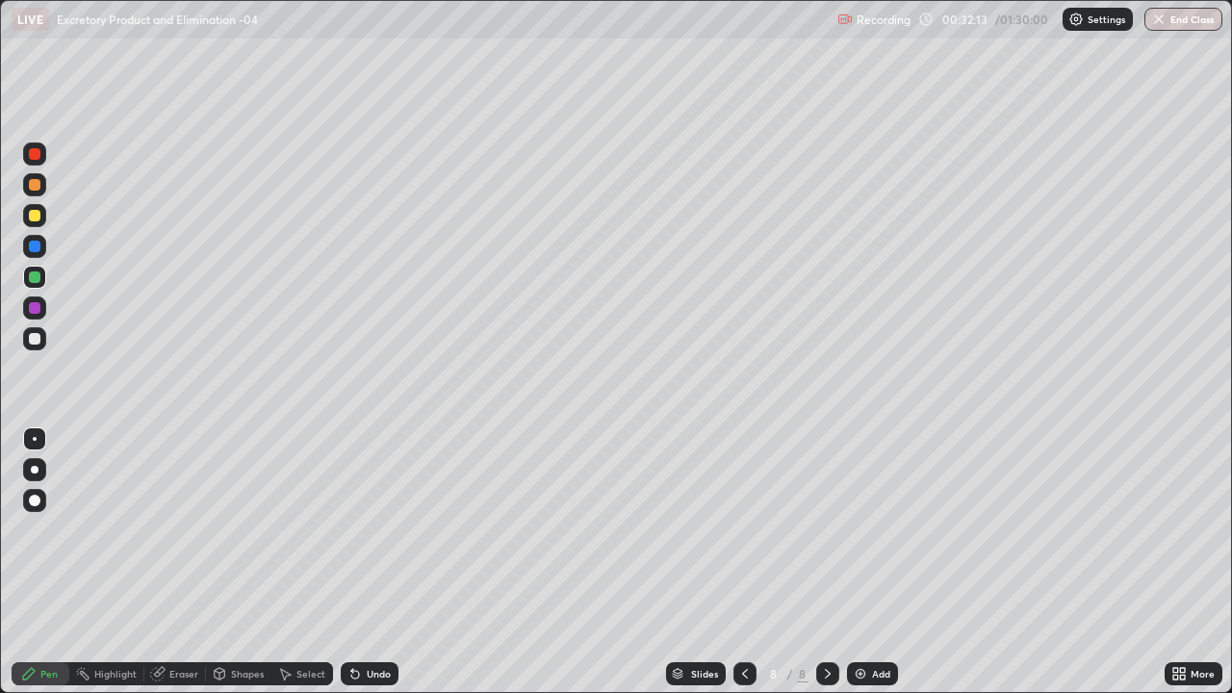
click at [38, 272] on div at bounding box center [35, 278] width 12 height 12
click at [377, 562] on div "Undo" at bounding box center [379, 674] width 24 height 10
click at [378, 562] on div "Undo" at bounding box center [379, 674] width 24 height 10
click at [1217, 562] on div "More" at bounding box center [1194, 674] width 58 height 39
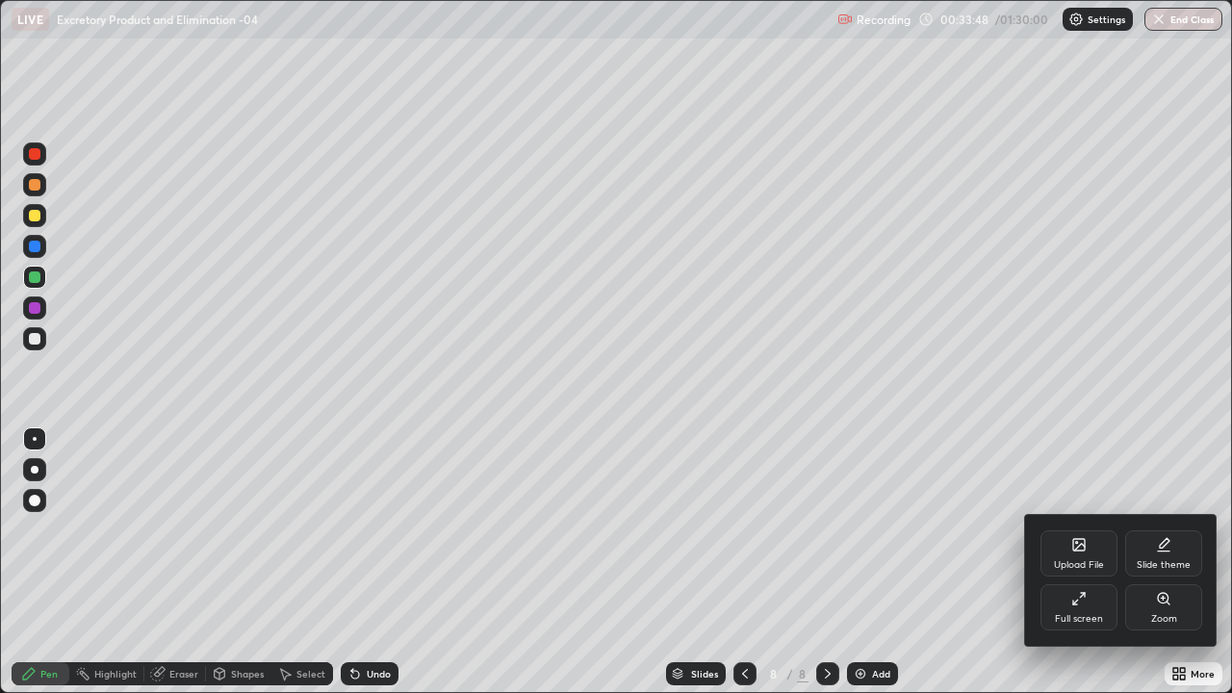
click at [162, 560] on div at bounding box center [616, 346] width 1232 height 693
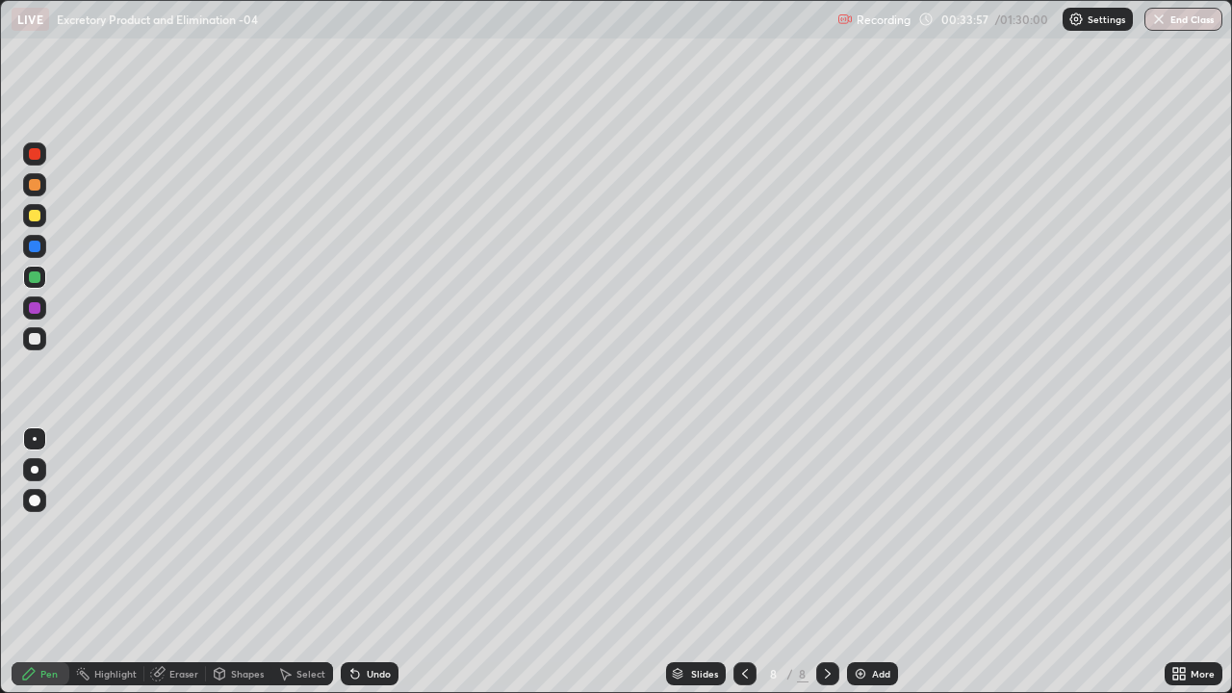
click at [36, 308] on div at bounding box center [35, 308] width 12 height 12
click at [864, 562] on img at bounding box center [860, 673] width 15 height 15
click at [34, 189] on div at bounding box center [35, 185] width 12 height 12
click at [35, 157] on div at bounding box center [35, 154] width 12 height 12
click at [34, 215] on div at bounding box center [35, 216] width 12 height 12
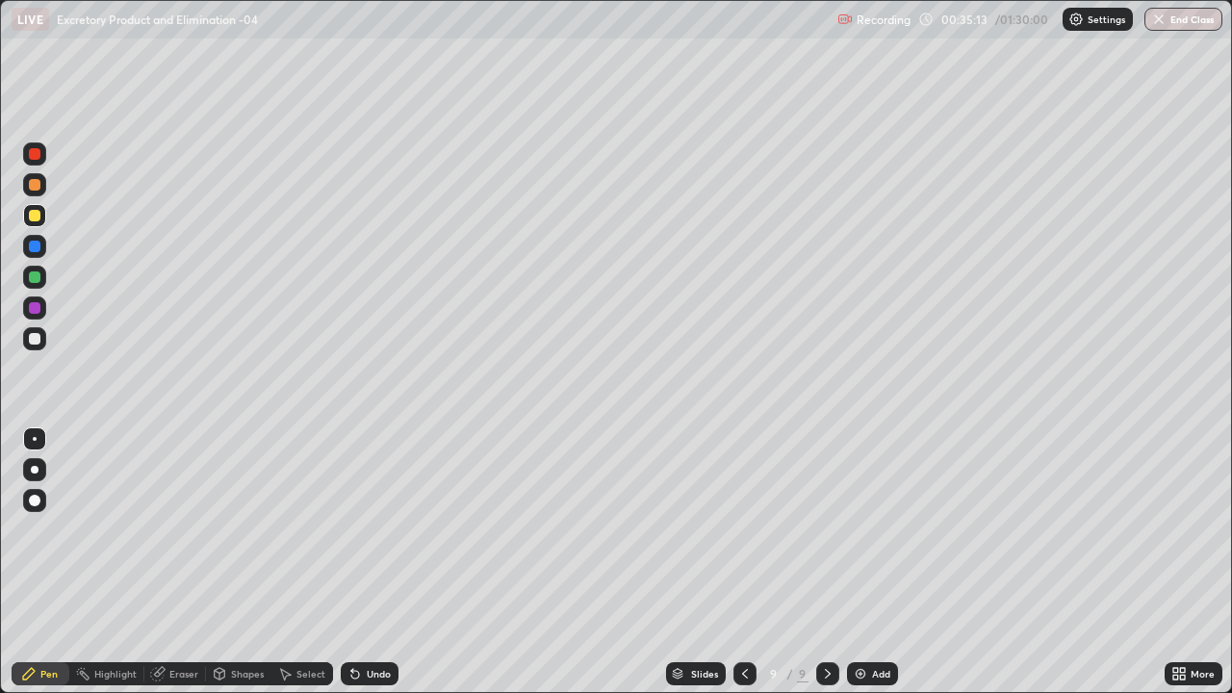
click at [34, 473] on div at bounding box center [35, 470] width 8 height 8
click at [37, 276] on div at bounding box center [35, 278] width 12 height 12
click at [34, 215] on div at bounding box center [35, 216] width 12 height 12
click at [38, 278] on div at bounding box center [35, 278] width 12 height 12
click at [33, 155] on div at bounding box center [35, 154] width 12 height 12
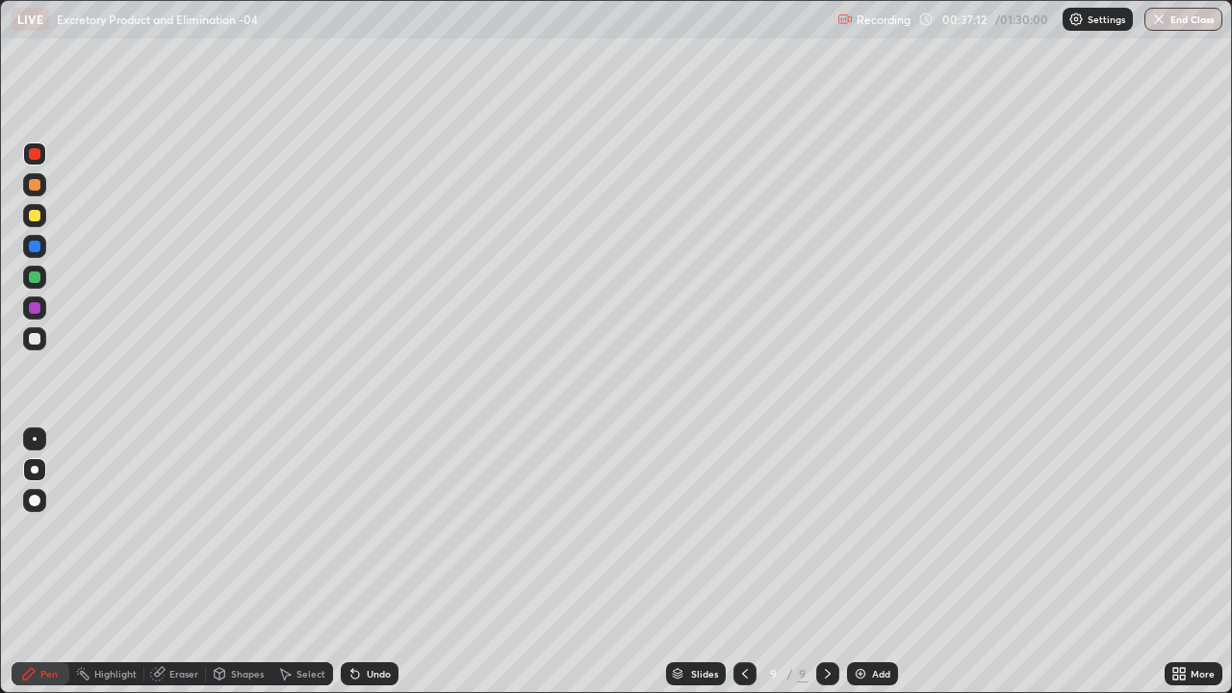
click at [35, 246] on div at bounding box center [35, 247] width 12 height 12
click at [39, 341] on div at bounding box center [35, 339] width 12 height 12
click at [375, 562] on div "Undo" at bounding box center [379, 674] width 24 height 10
click at [374, 562] on div "Undo" at bounding box center [379, 674] width 24 height 10
click at [376, 562] on div "Undo" at bounding box center [379, 674] width 24 height 10
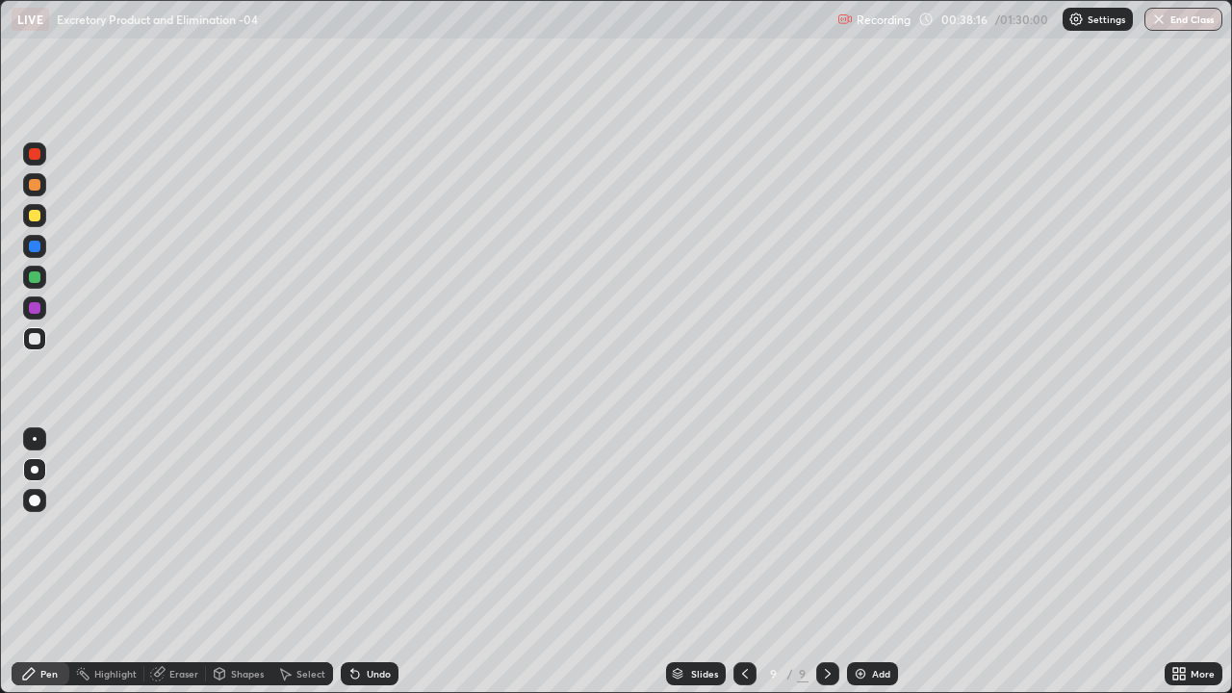
click at [37, 305] on div at bounding box center [35, 308] width 12 height 12
click at [33, 342] on div at bounding box center [35, 339] width 12 height 12
click at [860, 562] on img at bounding box center [860, 673] width 15 height 15
click at [32, 218] on div at bounding box center [35, 216] width 12 height 12
click at [370, 562] on div "Undo" at bounding box center [379, 674] width 24 height 10
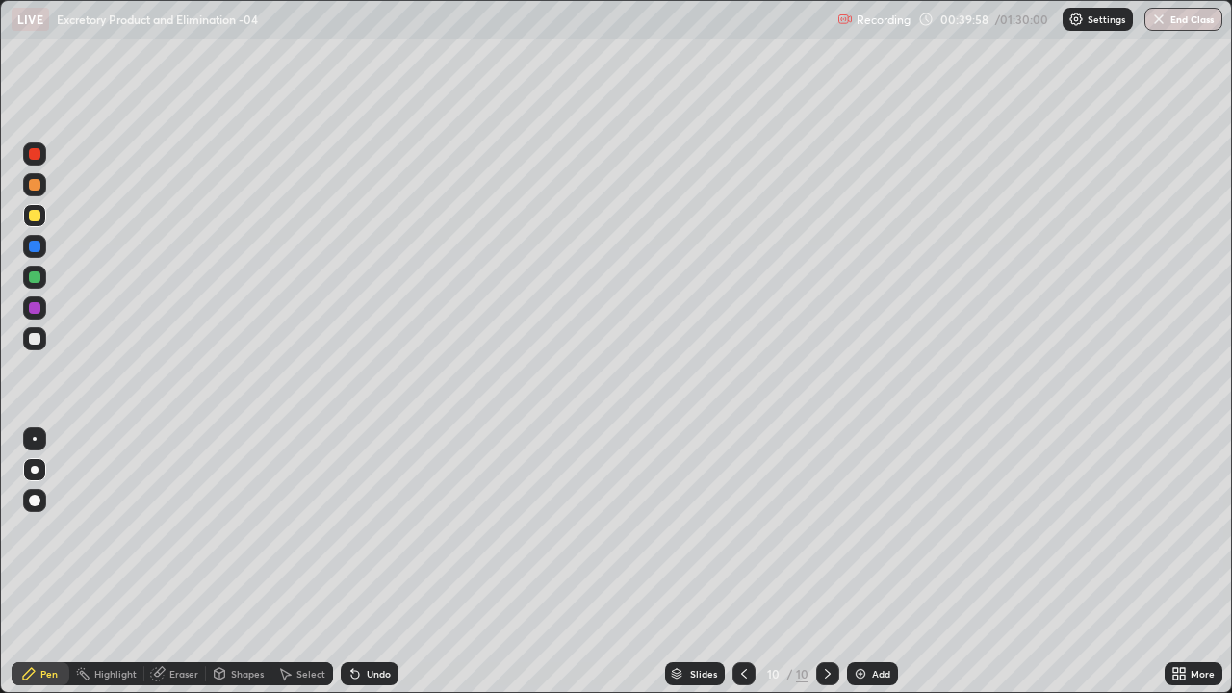
click at [370, 562] on div "Undo" at bounding box center [379, 674] width 24 height 10
click at [368, 562] on div "Undo" at bounding box center [379, 674] width 24 height 10
click at [370, 562] on div "Undo" at bounding box center [379, 674] width 24 height 10
click at [371, 562] on div "Undo" at bounding box center [379, 674] width 24 height 10
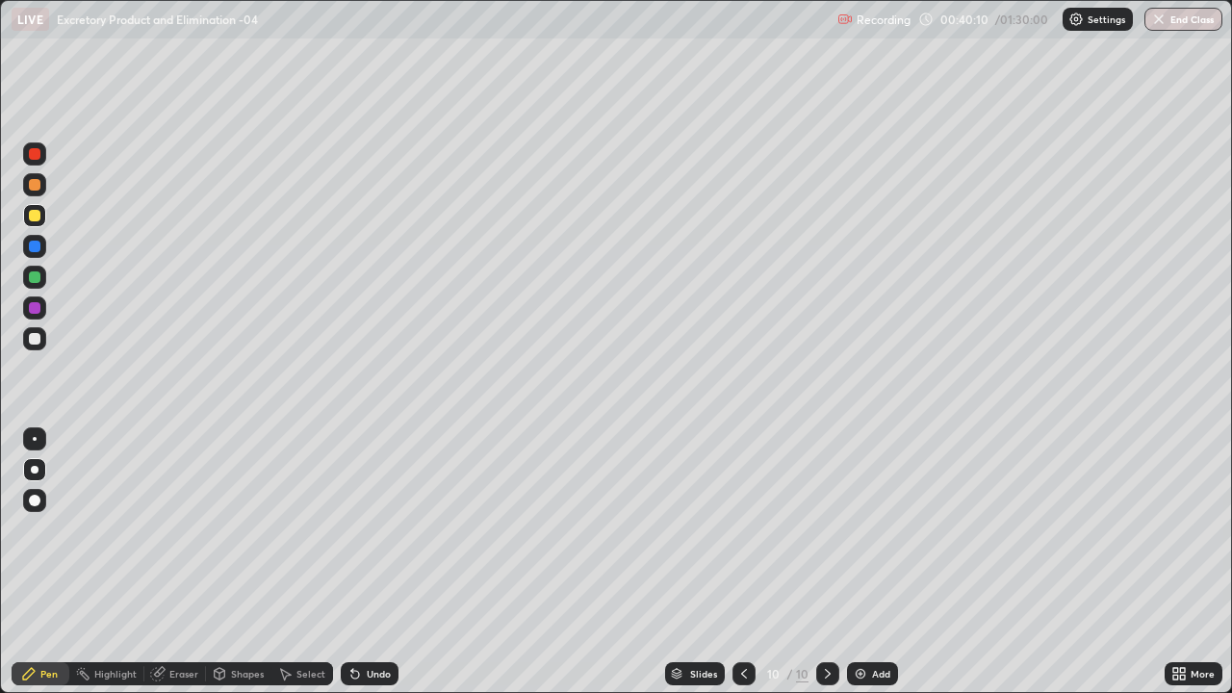
click at [38, 282] on div at bounding box center [35, 278] width 12 height 12
click at [35, 309] on div at bounding box center [35, 308] width 12 height 12
click at [38, 187] on div at bounding box center [35, 185] width 12 height 12
click at [34, 278] on div at bounding box center [35, 278] width 12 height 12
click at [373, 562] on div "Undo" at bounding box center [379, 674] width 24 height 10
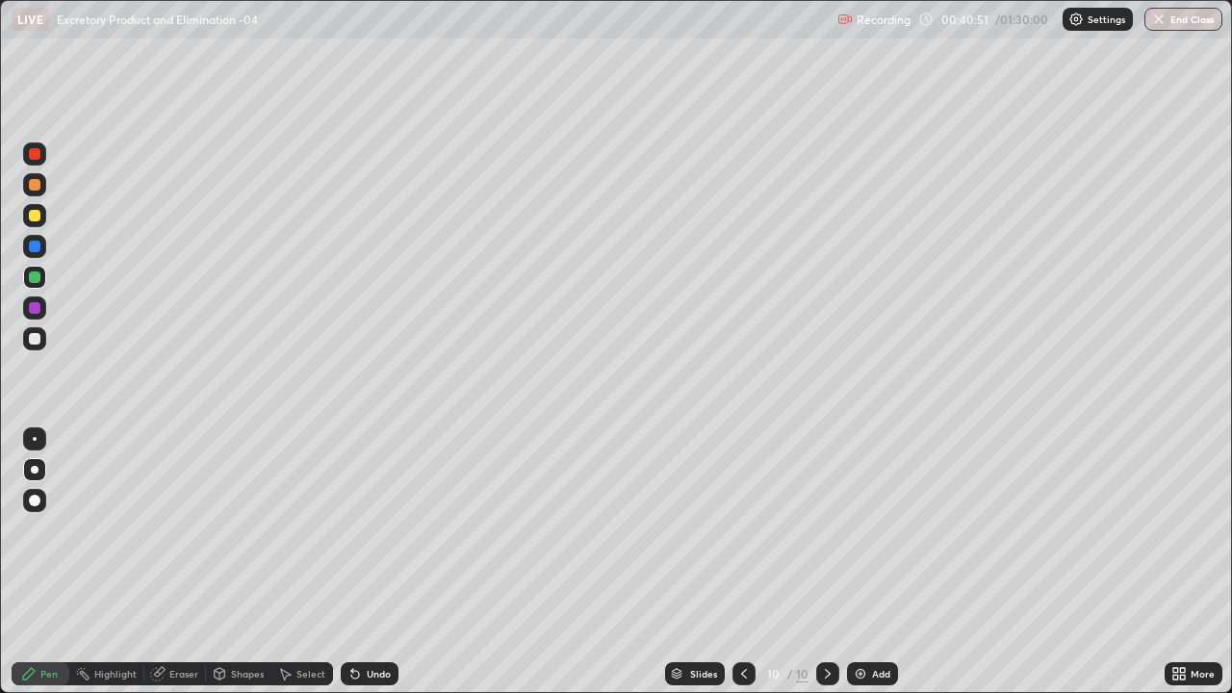
click at [371, 562] on div "Undo" at bounding box center [379, 674] width 24 height 10
click at [369, 562] on div "Undo" at bounding box center [379, 674] width 24 height 10
click at [367, 562] on div "Undo" at bounding box center [379, 674] width 24 height 10
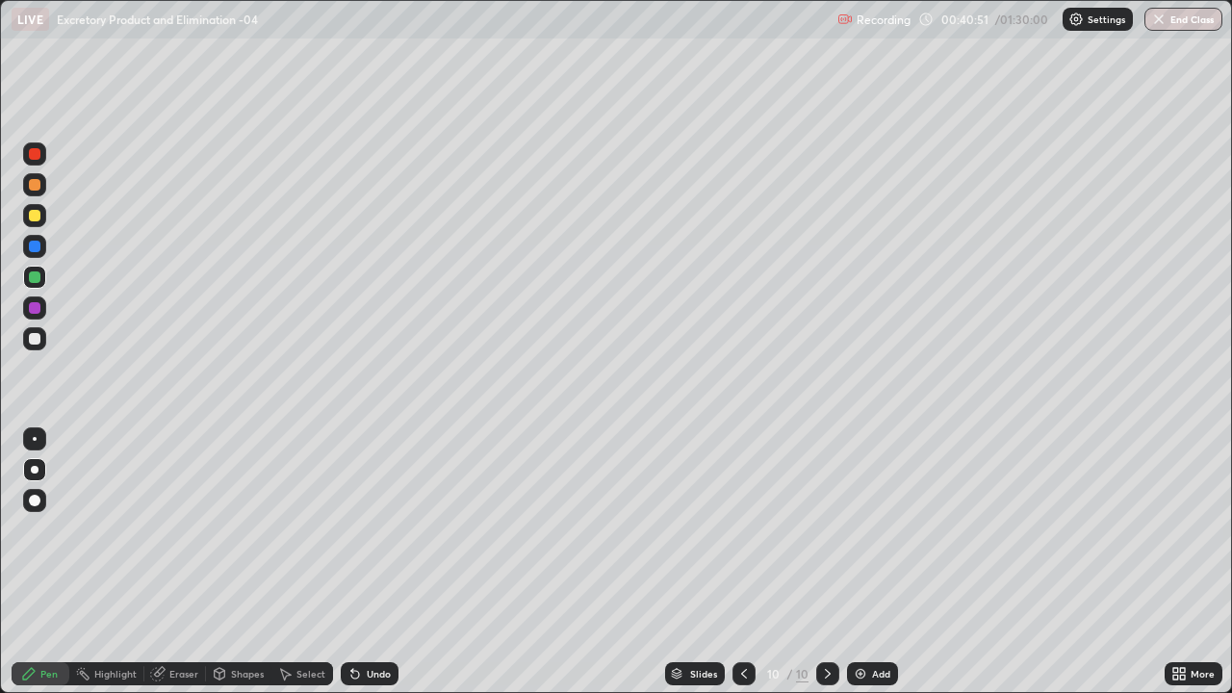
click at [367, 562] on div "Undo" at bounding box center [379, 674] width 24 height 10
click at [34, 309] on div at bounding box center [35, 308] width 12 height 12
click at [374, 562] on div "Undo" at bounding box center [379, 674] width 24 height 10
click at [42, 435] on div at bounding box center [34, 439] width 23 height 23
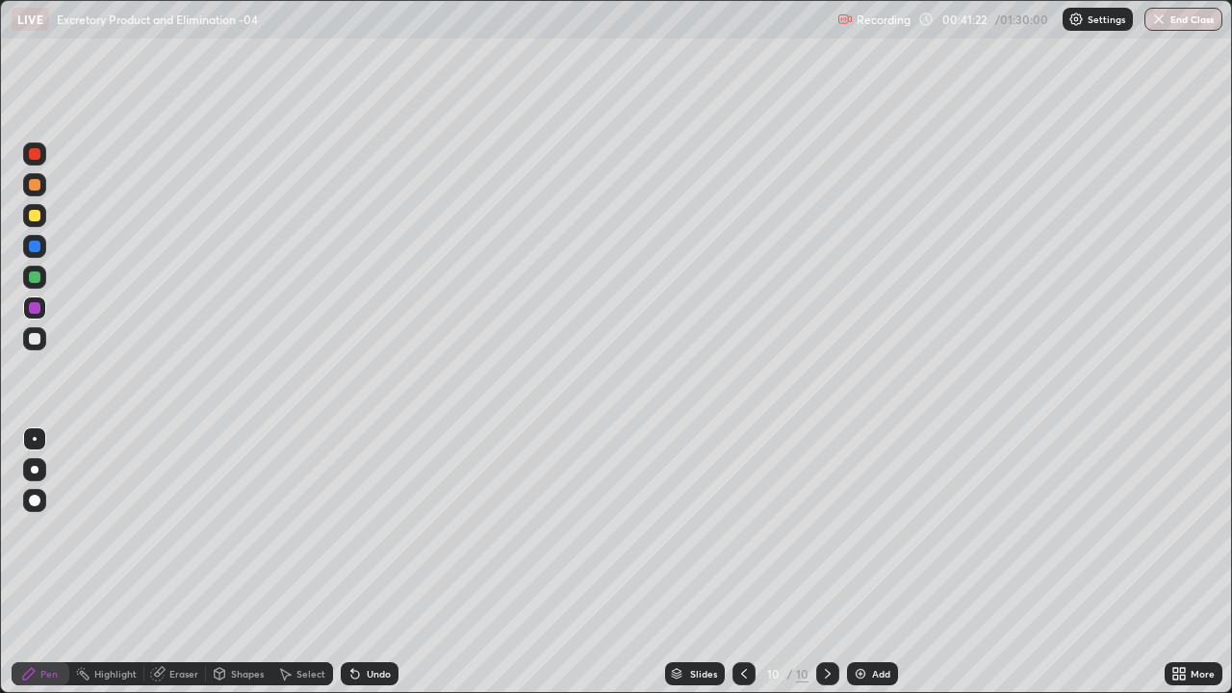
click at [35, 278] on div at bounding box center [35, 278] width 12 height 12
click at [37, 187] on div at bounding box center [35, 185] width 12 height 12
click at [33, 340] on div at bounding box center [35, 339] width 12 height 12
click at [36, 246] on div at bounding box center [35, 247] width 12 height 12
click at [367, 562] on div "Undo" at bounding box center [379, 674] width 24 height 10
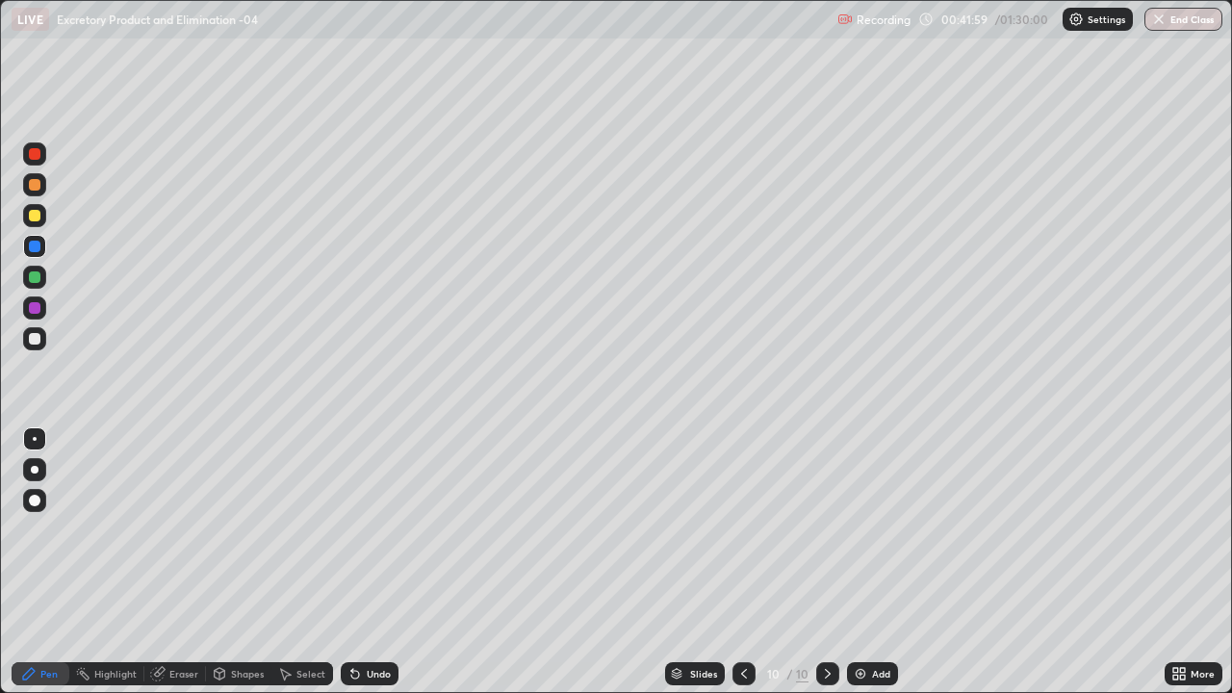
click at [371, 562] on div "Undo" at bounding box center [379, 674] width 24 height 10
click at [368, 562] on div "Undo" at bounding box center [379, 674] width 24 height 10
click at [379, 562] on div "Undo" at bounding box center [379, 674] width 24 height 10
click at [36, 278] on div at bounding box center [35, 278] width 12 height 12
click at [373, 562] on div "Undo" at bounding box center [379, 674] width 24 height 10
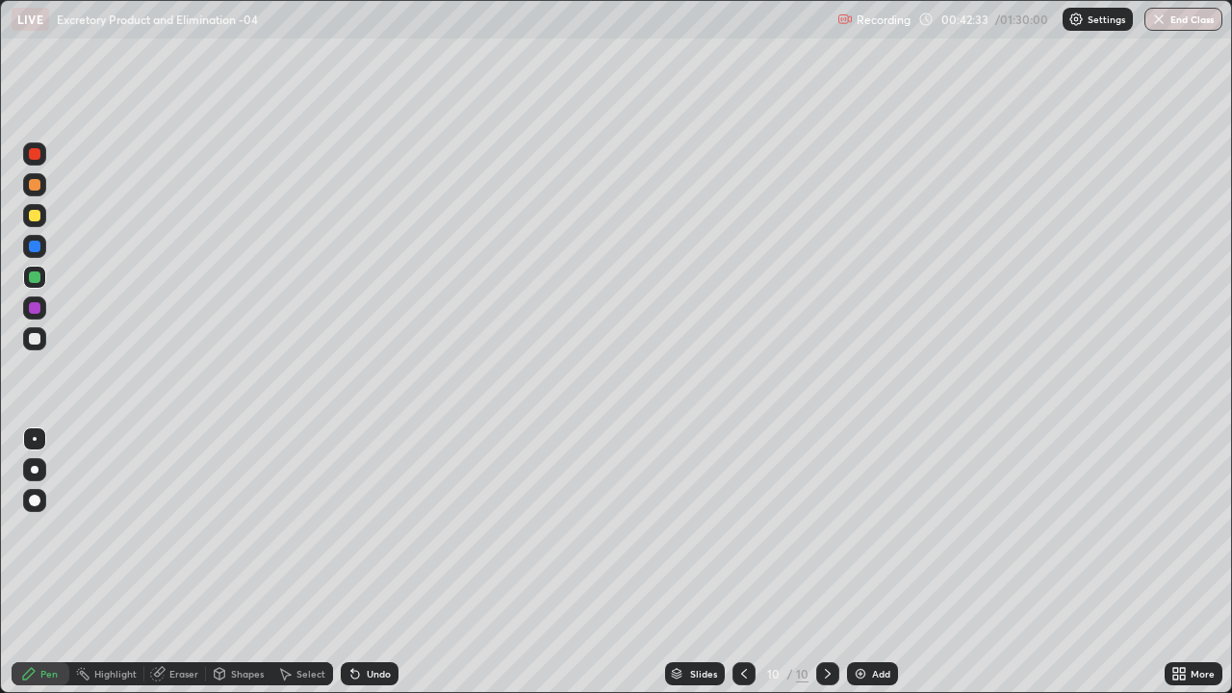
click at [373, 562] on div "Undo" at bounding box center [379, 674] width 24 height 10
click at [371, 562] on div "Undo" at bounding box center [370, 673] width 58 height 23
click at [35, 155] on div at bounding box center [35, 154] width 12 height 12
click at [34, 309] on div at bounding box center [35, 308] width 12 height 12
click at [378, 562] on div "Undo" at bounding box center [379, 674] width 24 height 10
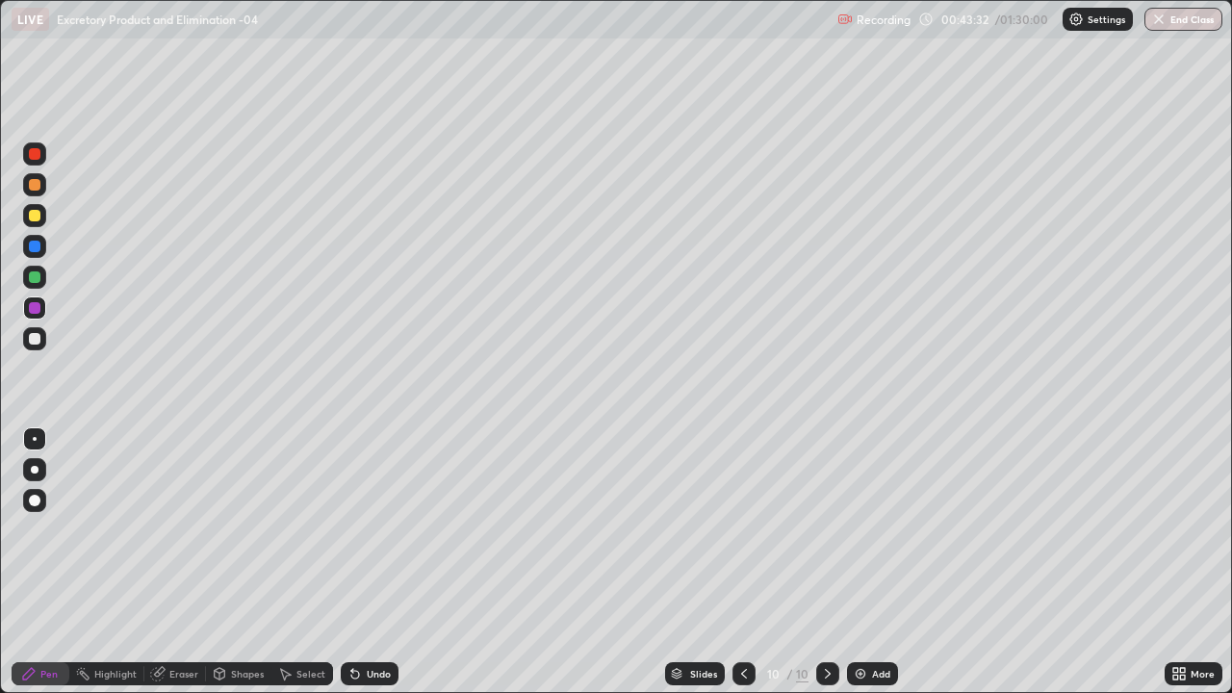
click at [378, 562] on div "Undo" at bounding box center [379, 674] width 24 height 10
click at [377, 562] on div "Undo" at bounding box center [370, 673] width 58 height 23
click at [35, 339] on div at bounding box center [35, 339] width 12 height 12
click at [35, 470] on div at bounding box center [35, 470] width 8 height 8
click at [35, 217] on div at bounding box center [35, 216] width 12 height 12
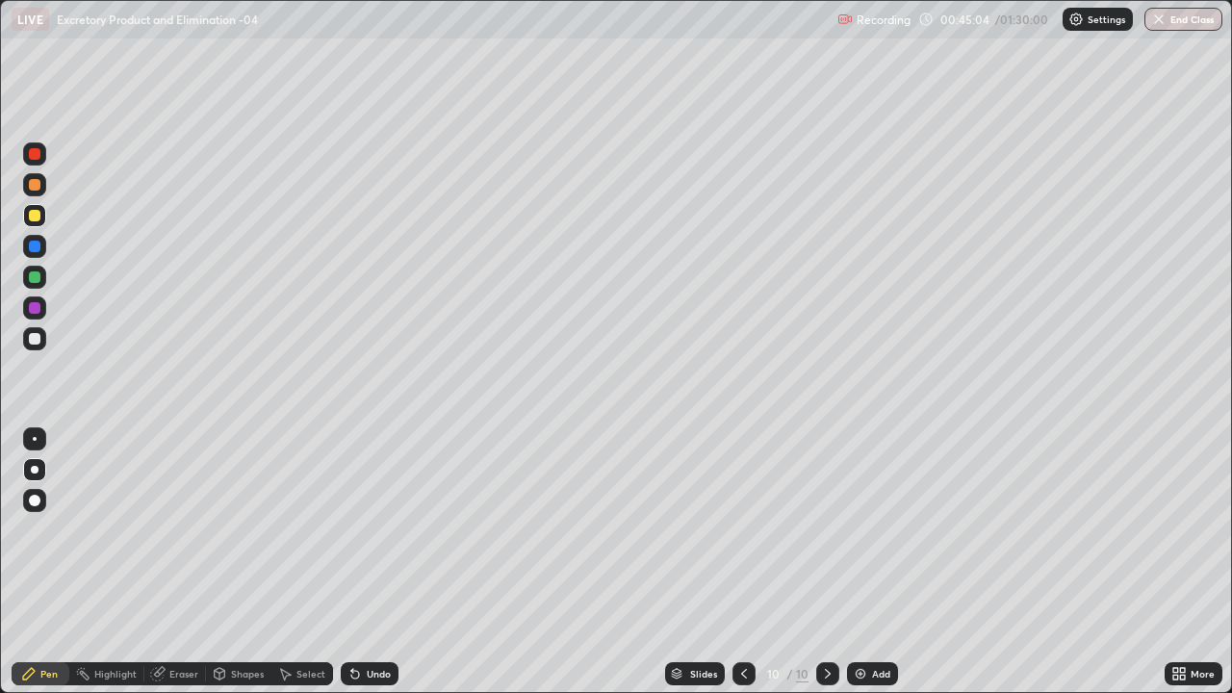
click at [956, 562] on div "Slides 10 / 10 Add" at bounding box center [782, 674] width 766 height 39
click at [968, 562] on div "Slides 10 / 10 Add" at bounding box center [782, 674] width 766 height 39
click at [971, 562] on div "Slides 10 / 10 Add" at bounding box center [782, 674] width 766 height 39
click at [1014, 562] on div "Slides 10 / 10 Add" at bounding box center [782, 674] width 766 height 39
click at [1015, 562] on div "Slides 10 / 10 Add" at bounding box center [782, 674] width 766 height 39
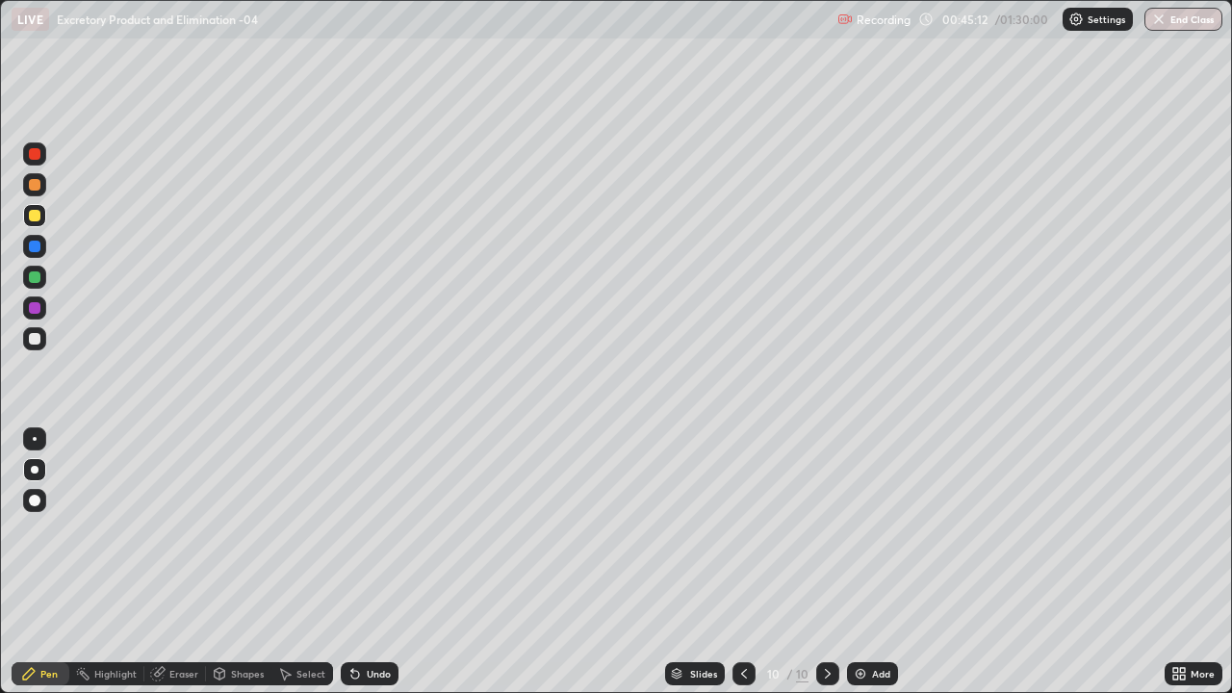
click at [1086, 562] on div "Slides 10 / 10 Add" at bounding box center [782, 674] width 766 height 39
click at [31, 245] on div at bounding box center [35, 247] width 12 height 12
click at [229, 562] on div "Shapes" at bounding box center [238, 673] width 65 height 23
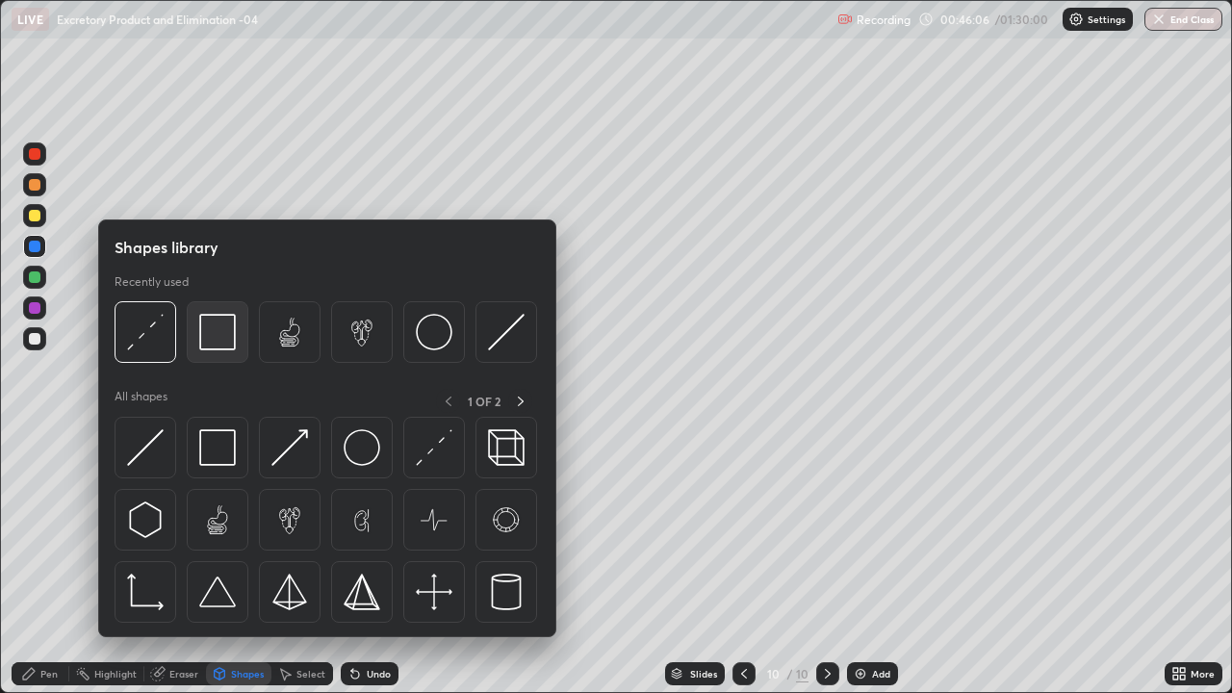
click at [210, 332] on img at bounding box center [217, 332] width 37 height 37
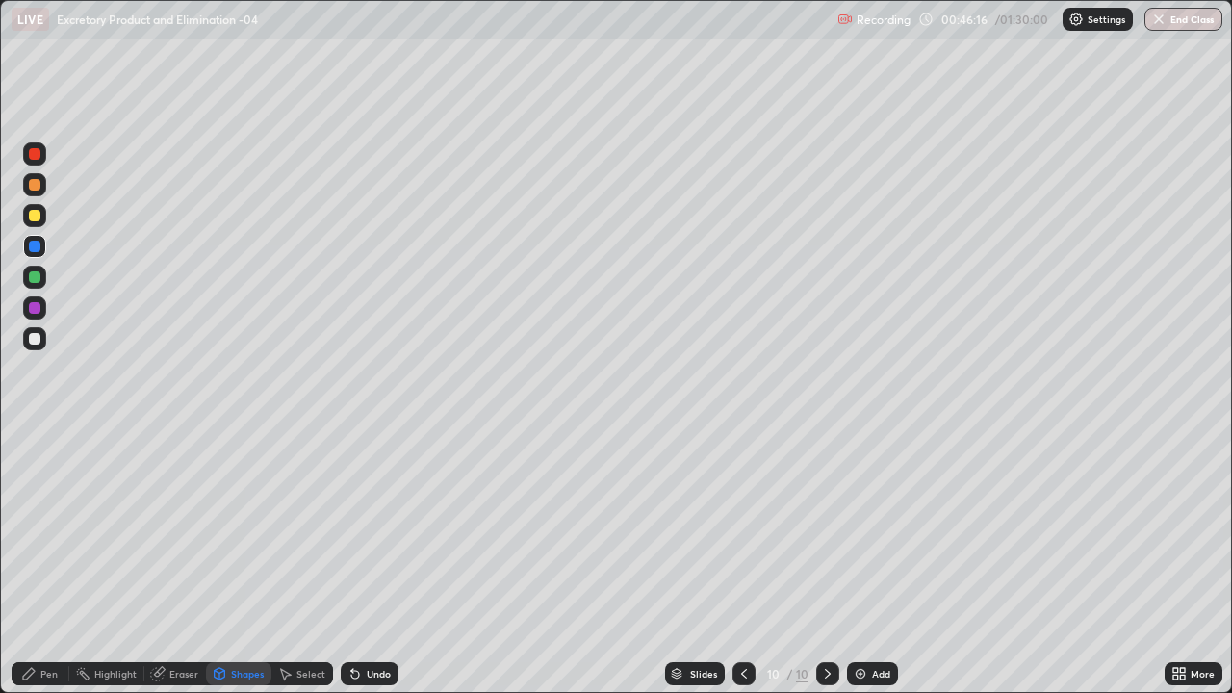
click at [43, 562] on div "Pen" at bounding box center [48, 674] width 17 height 10
click at [27, 345] on div at bounding box center [34, 338] width 23 height 23
click at [743, 562] on icon at bounding box center [744, 674] width 6 height 10
click at [825, 562] on icon at bounding box center [828, 674] width 6 height 10
click at [1082, 562] on div "Slides 10 / 10 Add" at bounding box center [782, 674] width 766 height 39
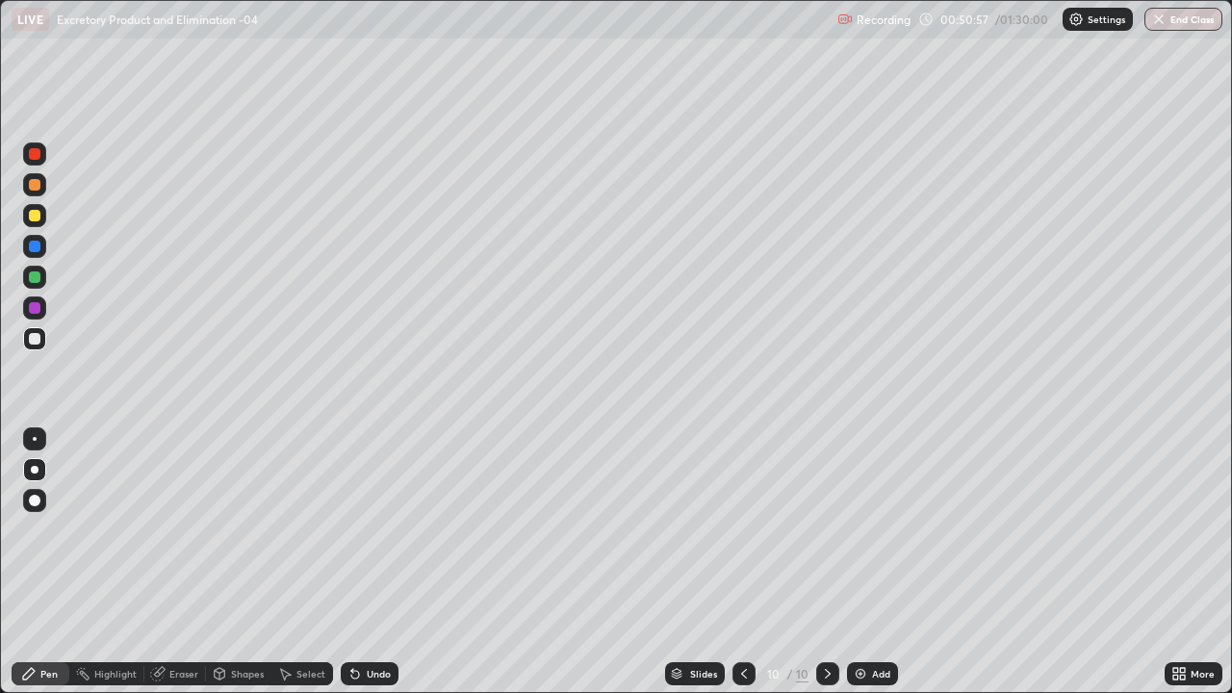
click at [1083, 562] on div "Slides 10 / 10 Add" at bounding box center [782, 674] width 766 height 39
click at [863, 562] on img at bounding box center [860, 673] width 15 height 15
click at [35, 187] on div at bounding box center [35, 185] width 12 height 12
click at [36, 219] on div at bounding box center [35, 216] width 12 height 12
click at [35, 279] on div at bounding box center [35, 278] width 12 height 12
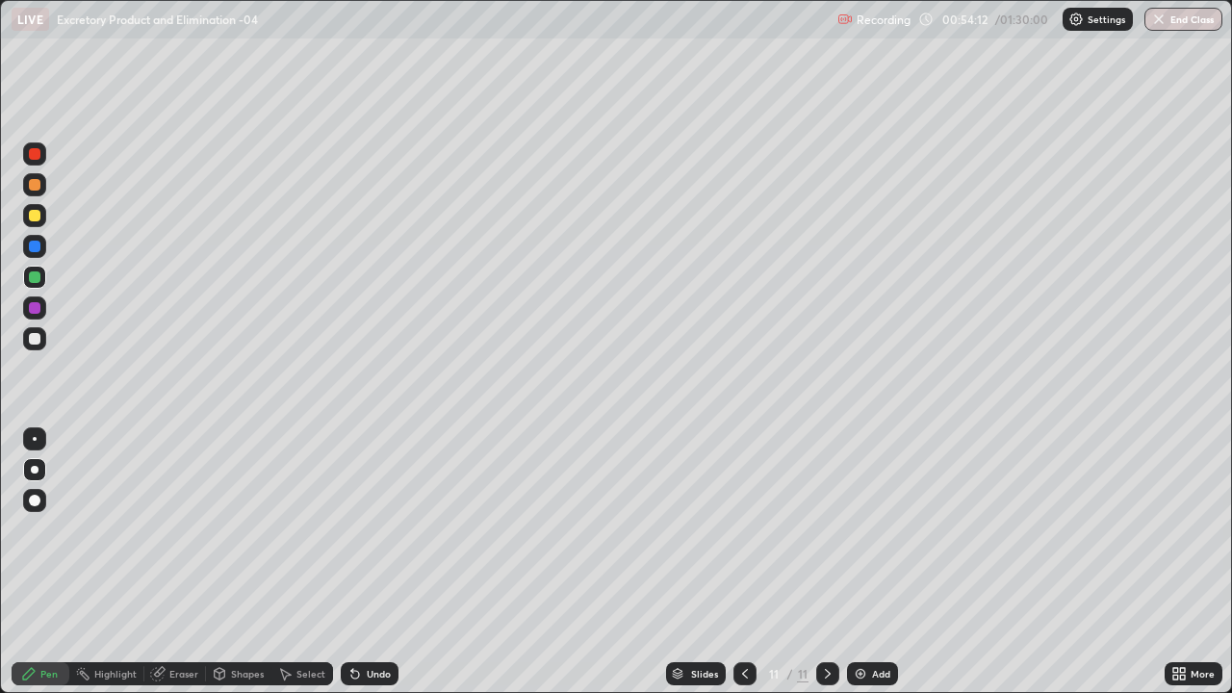
click at [368, 562] on div "Undo" at bounding box center [370, 673] width 58 height 23
click at [371, 562] on div "Undo" at bounding box center [379, 674] width 24 height 10
click at [36, 213] on div at bounding box center [35, 216] width 12 height 12
click at [374, 562] on div "Undo" at bounding box center [379, 674] width 24 height 10
click at [35, 341] on div at bounding box center [35, 339] width 12 height 12
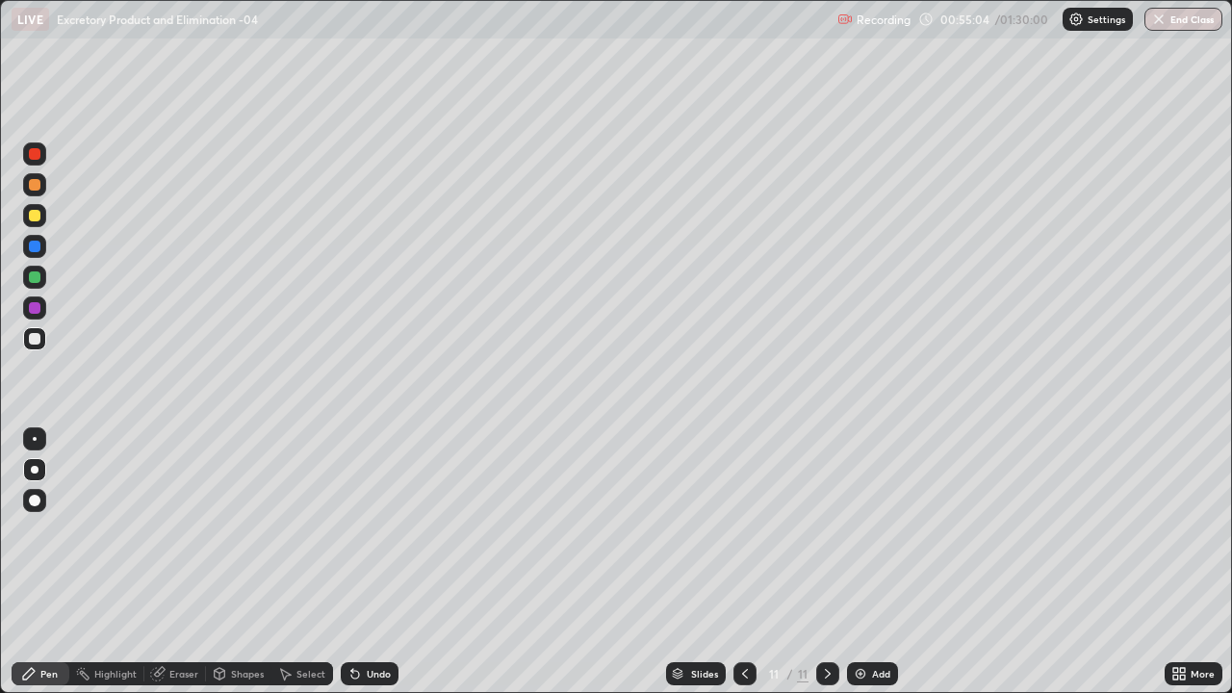
click at [36, 185] on div at bounding box center [35, 185] width 12 height 12
click at [37, 346] on div at bounding box center [34, 338] width 23 height 23
click at [39, 311] on div at bounding box center [35, 308] width 12 height 12
click at [376, 562] on div "Undo" at bounding box center [370, 673] width 58 height 23
click at [35, 281] on div at bounding box center [35, 278] width 12 height 12
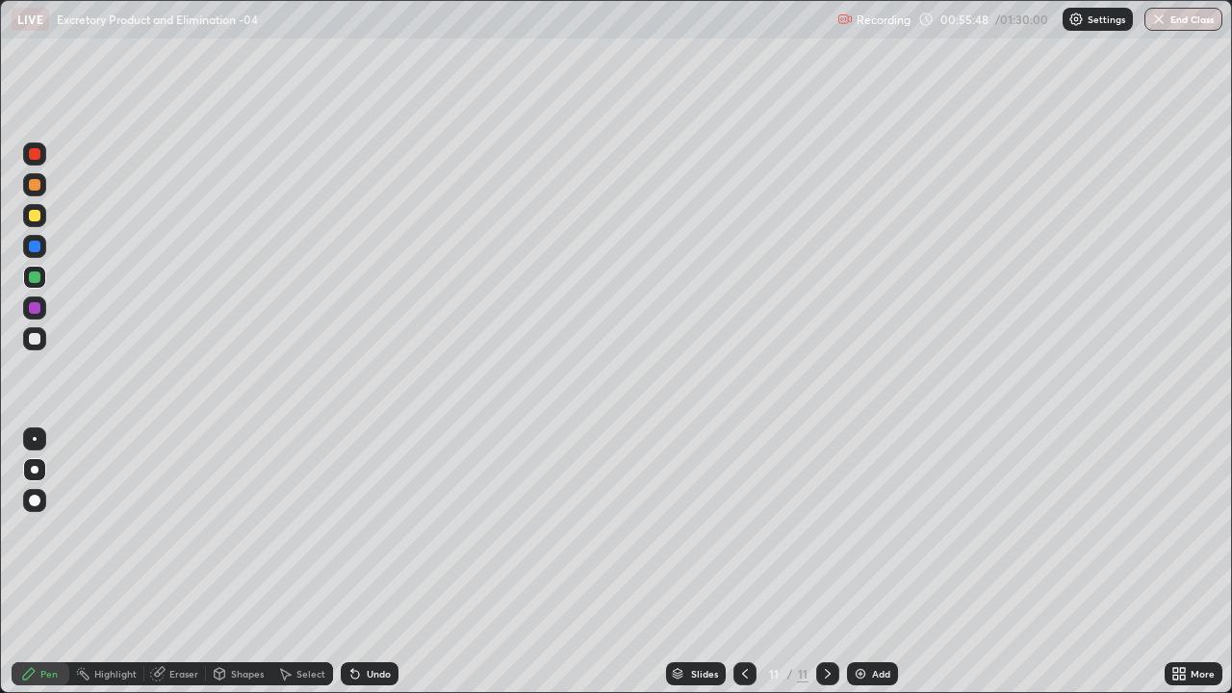
click at [30, 307] on div at bounding box center [35, 308] width 12 height 12
click at [370, 562] on div "Undo" at bounding box center [379, 674] width 24 height 10
click at [371, 562] on div "Undo" at bounding box center [379, 674] width 24 height 10
click at [36, 216] on div at bounding box center [35, 216] width 12 height 12
click at [30, 186] on div at bounding box center [35, 185] width 12 height 12
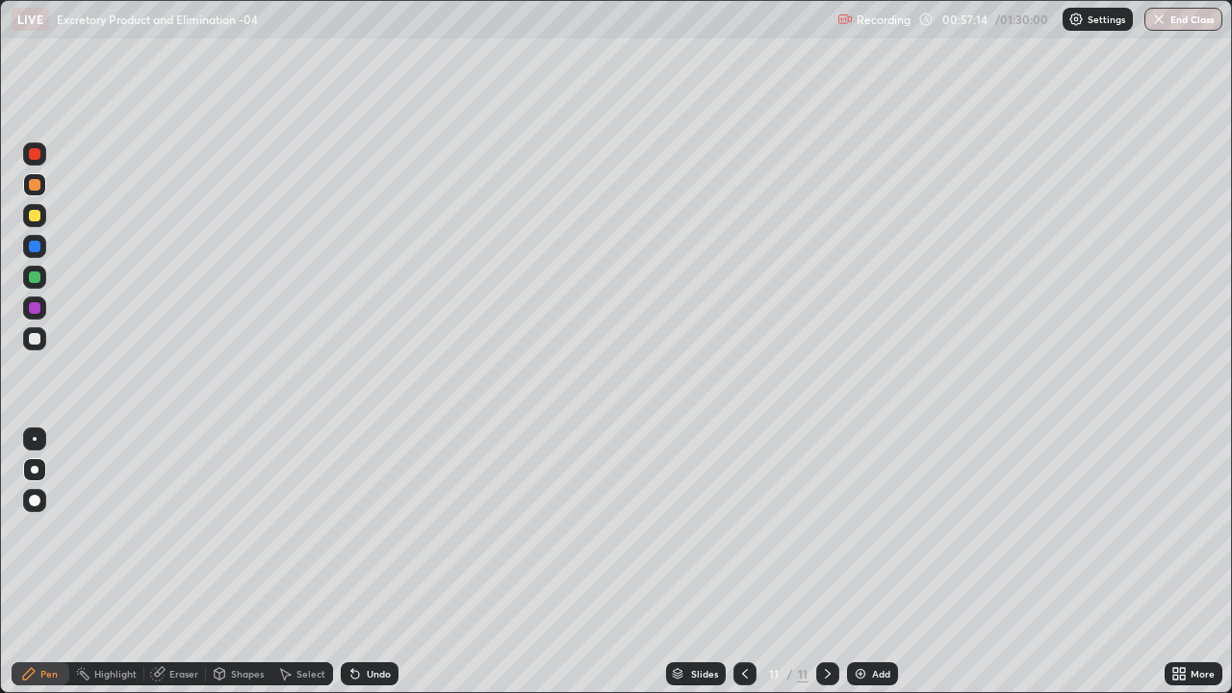
click at [35, 186] on div at bounding box center [35, 185] width 12 height 12
click at [36, 251] on div at bounding box center [35, 247] width 12 height 12
click at [35, 187] on div at bounding box center [35, 185] width 12 height 12
click at [370, 562] on div "Undo" at bounding box center [379, 674] width 24 height 10
click at [36, 156] on div at bounding box center [35, 154] width 12 height 12
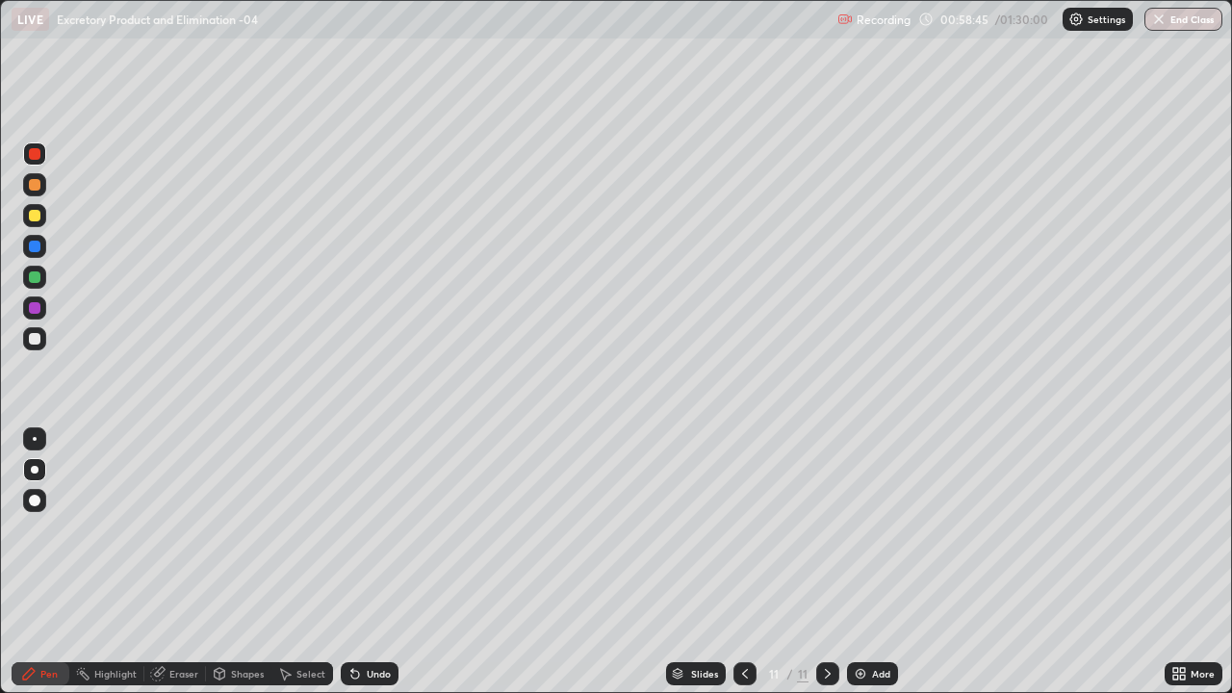
click at [860, 562] on img at bounding box center [860, 673] width 15 height 15
click at [35, 219] on div at bounding box center [35, 216] width 12 height 12
click at [34, 179] on div at bounding box center [35, 185] width 12 height 12
click at [38, 219] on div at bounding box center [35, 216] width 12 height 12
click at [33, 277] on div at bounding box center [35, 278] width 12 height 12
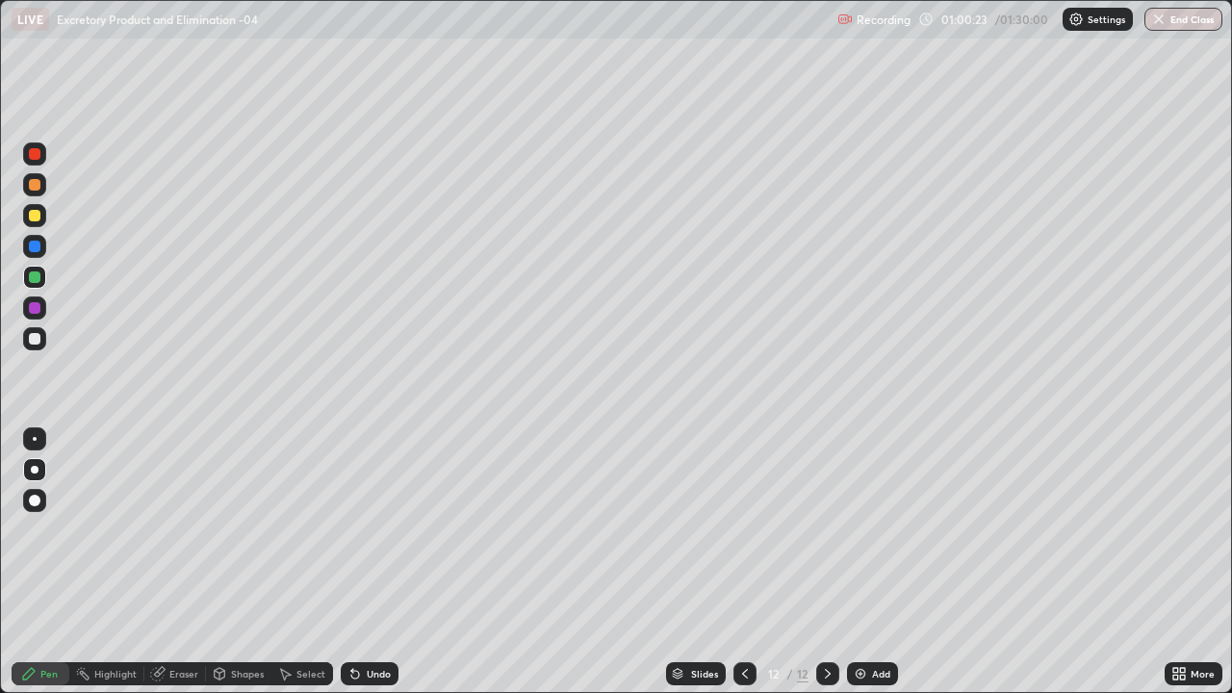
click at [34, 250] on div at bounding box center [35, 247] width 12 height 12
click at [375, 562] on div "Undo" at bounding box center [370, 673] width 58 height 23
click at [370, 562] on div "Undo" at bounding box center [370, 673] width 58 height 23
click at [367, 562] on div "Undo" at bounding box center [370, 673] width 58 height 23
click at [39, 277] on div at bounding box center [35, 278] width 12 height 12
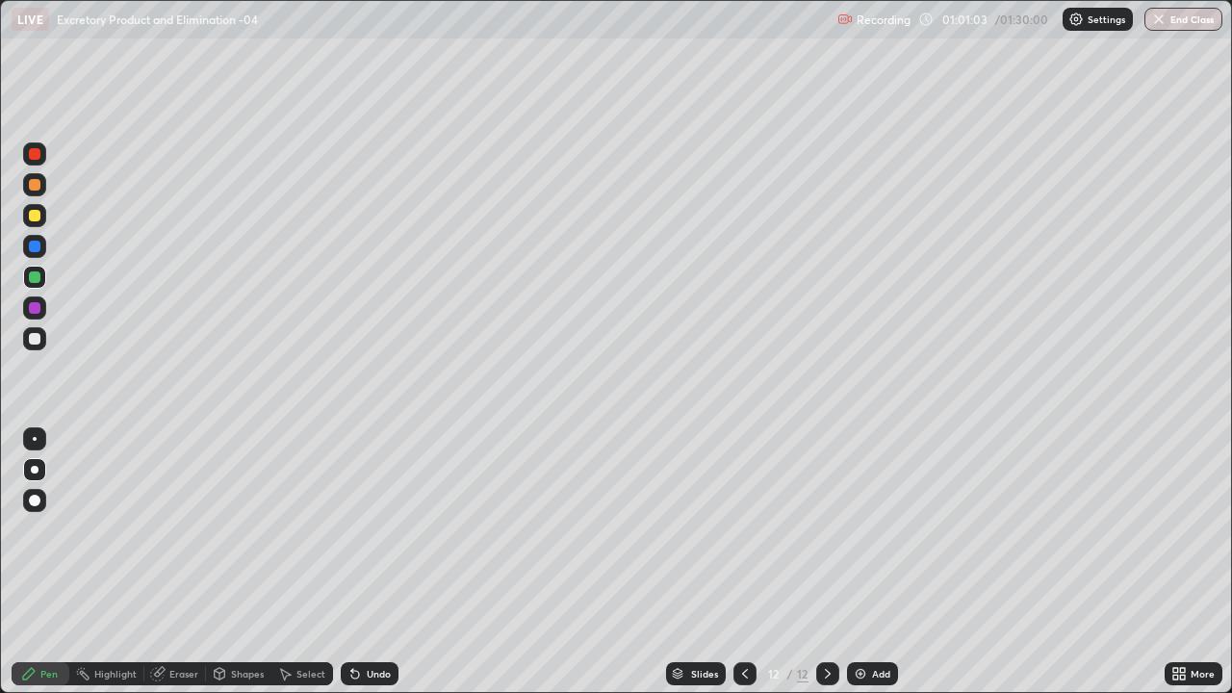
click at [33, 308] on div at bounding box center [35, 308] width 12 height 12
click at [38, 220] on div at bounding box center [35, 216] width 12 height 12
click at [35, 186] on div at bounding box center [35, 185] width 12 height 12
click at [34, 341] on div at bounding box center [35, 339] width 12 height 12
click at [376, 562] on div "Undo" at bounding box center [370, 673] width 58 height 23
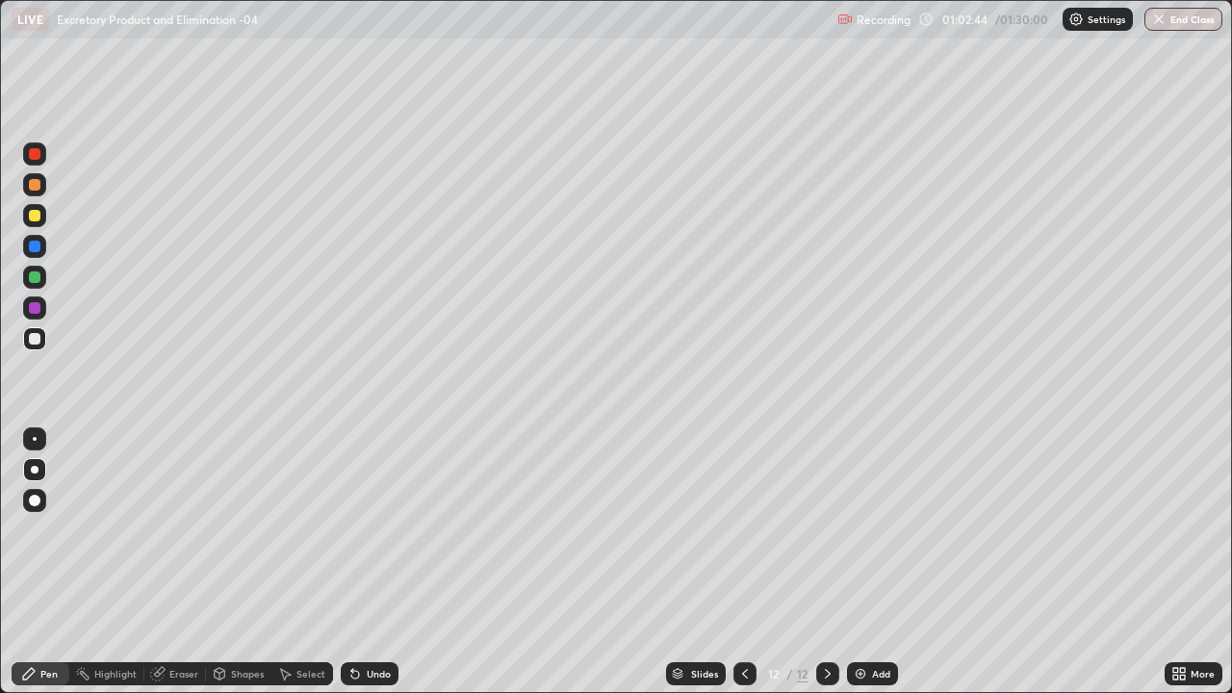
click at [35, 312] on div at bounding box center [35, 308] width 12 height 12
click at [31, 186] on div at bounding box center [35, 185] width 12 height 12
click at [835, 562] on div at bounding box center [828, 674] width 23 height 39
click at [859, 562] on img at bounding box center [860, 673] width 15 height 15
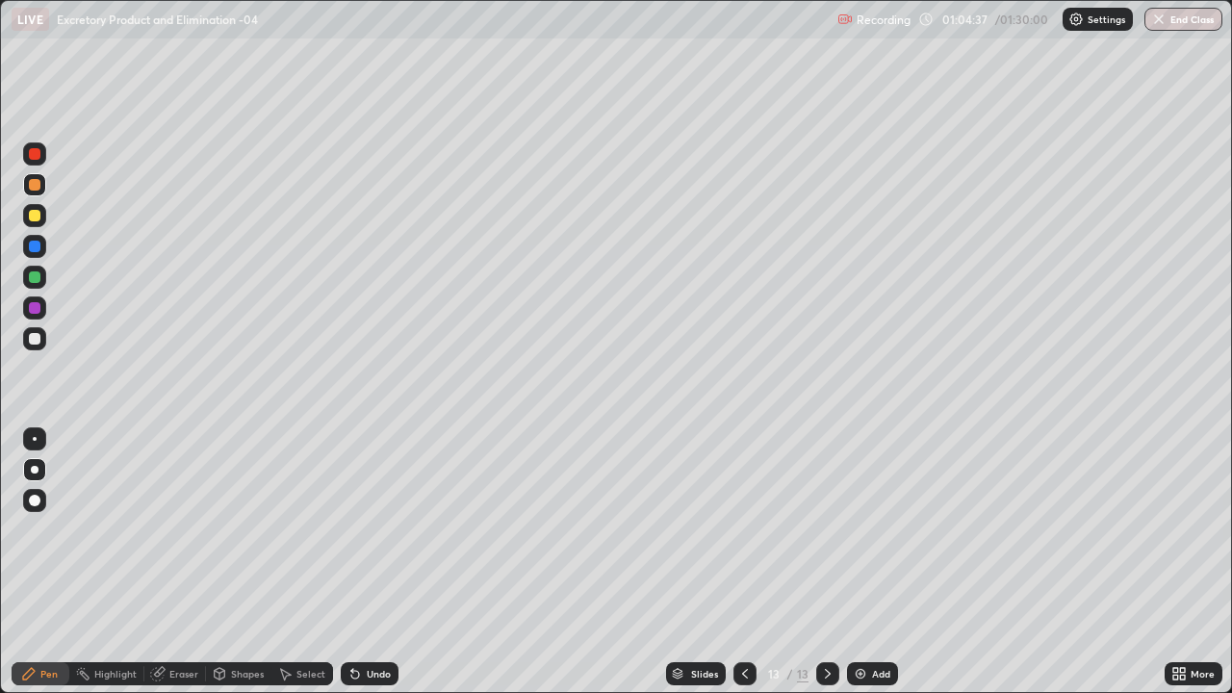
click at [34, 184] on div at bounding box center [35, 185] width 12 height 12
click at [37, 278] on div at bounding box center [35, 278] width 12 height 12
click at [34, 218] on div at bounding box center [35, 216] width 12 height 12
click at [35, 249] on div at bounding box center [35, 247] width 12 height 12
click at [34, 279] on div at bounding box center [35, 278] width 12 height 12
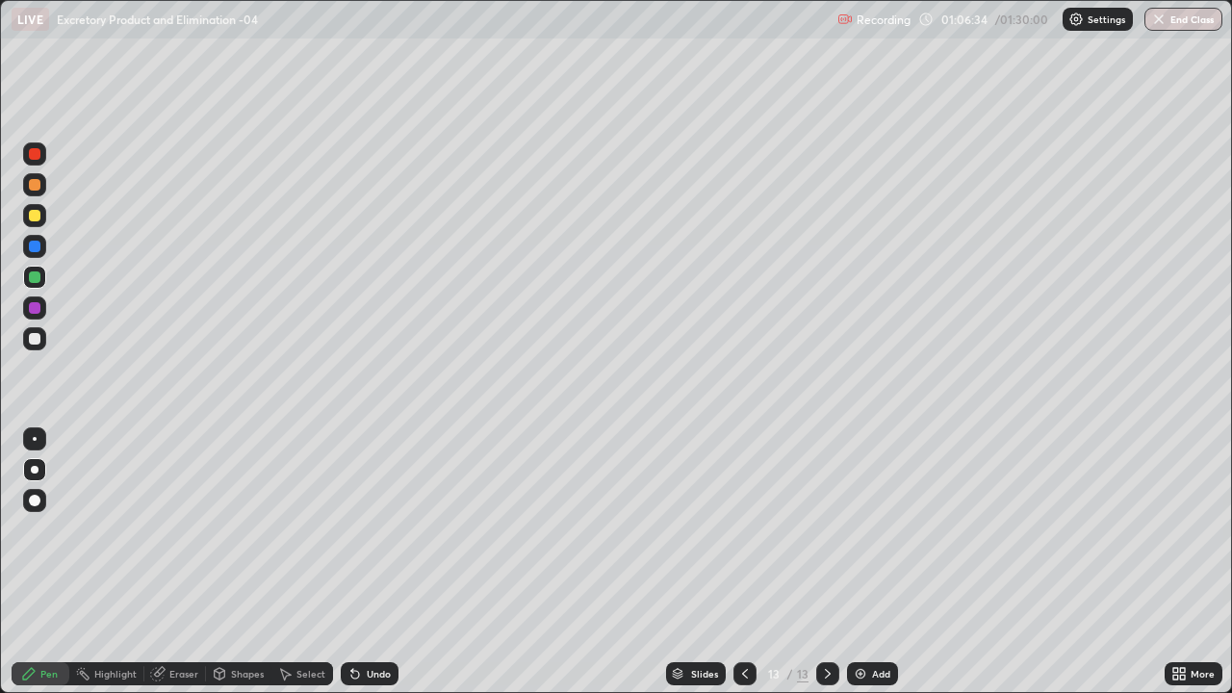
click at [366, 562] on div "Undo" at bounding box center [370, 673] width 58 height 23
click at [370, 562] on div "Undo" at bounding box center [379, 674] width 24 height 10
click at [35, 219] on div at bounding box center [35, 216] width 12 height 12
click at [39, 282] on div at bounding box center [34, 277] width 23 height 23
click at [370, 562] on div "Undo" at bounding box center [379, 674] width 24 height 10
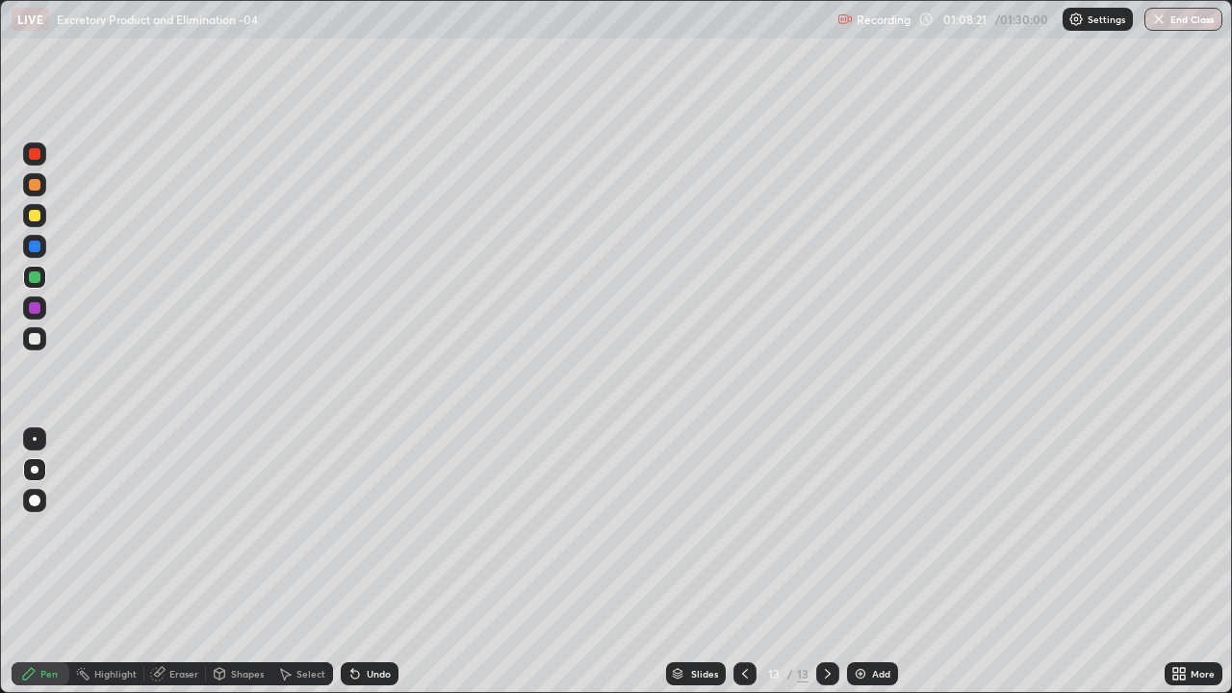
click at [30, 343] on div at bounding box center [35, 339] width 12 height 12
click at [368, 562] on div "Undo" at bounding box center [379, 674] width 24 height 10
click at [371, 562] on div "Undo" at bounding box center [379, 674] width 24 height 10
click at [370, 562] on div "Undo" at bounding box center [379, 674] width 24 height 10
click at [368, 562] on div "Undo" at bounding box center [379, 674] width 24 height 10
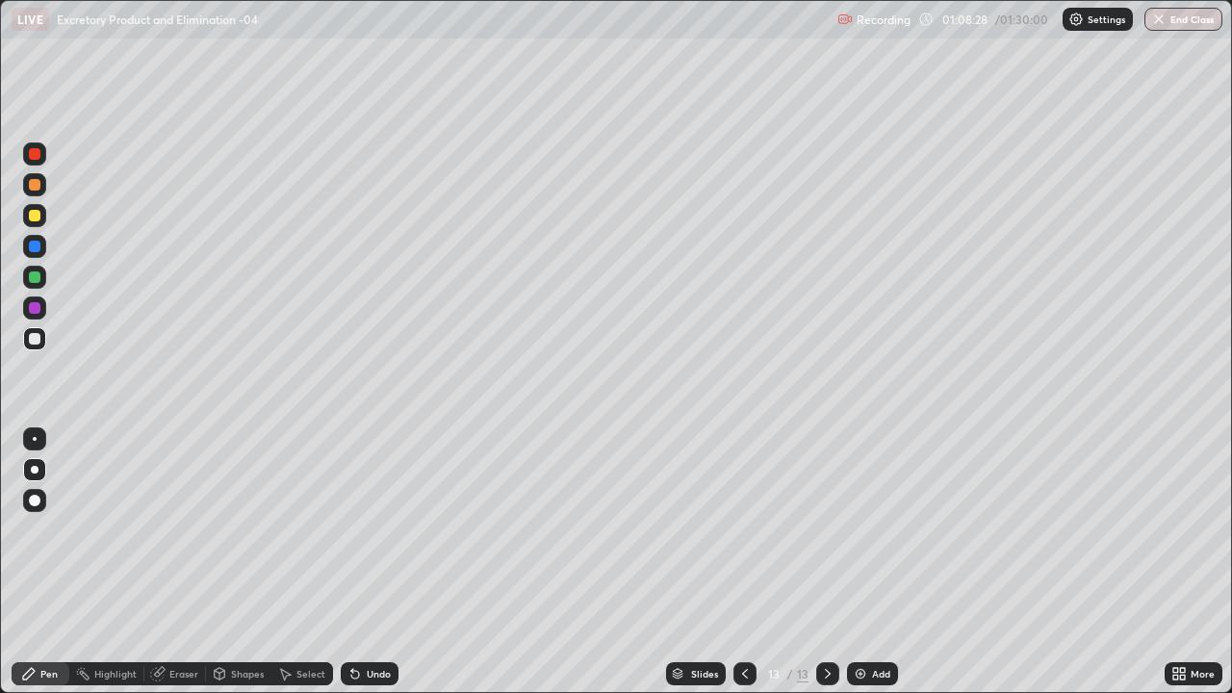
click at [369, 562] on div "Undo" at bounding box center [379, 674] width 24 height 10
click at [370, 562] on div "Undo" at bounding box center [379, 674] width 24 height 10
click at [38, 313] on div at bounding box center [35, 308] width 12 height 12
click at [372, 562] on div "Undo" at bounding box center [379, 674] width 24 height 10
click at [376, 562] on div "Undo" at bounding box center [379, 674] width 24 height 10
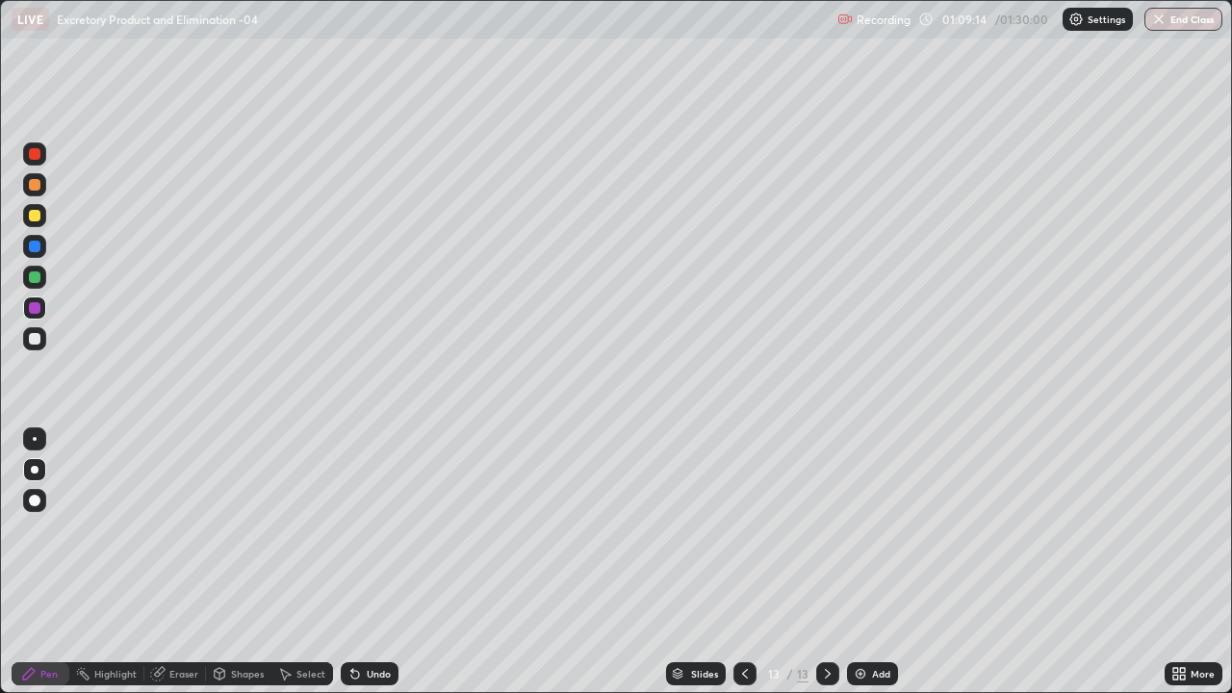
click at [376, 562] on div "Undo" at bounding box center [379, 674] width 24 height 10
click at [36, 277] on div at bounding box center [35, 278] width 12 height 12
click at [689, 562] on div "Slides" at bounding box center [696, 673] width 60 height 23
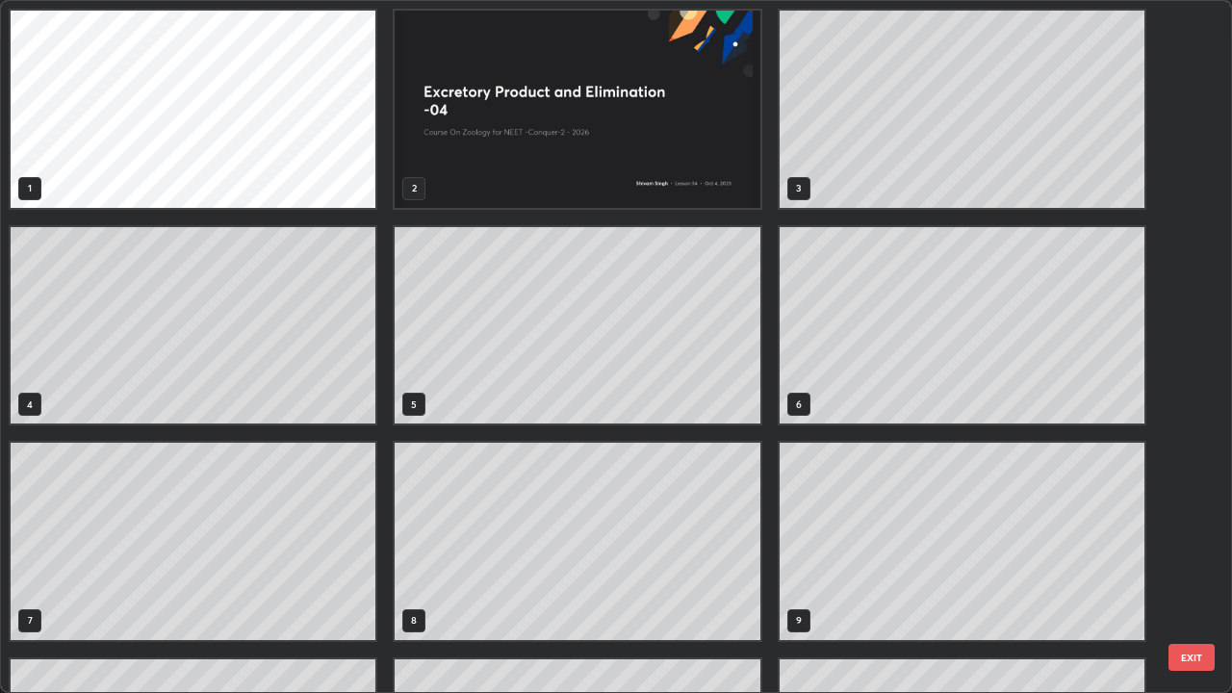
scroll to position [686, 1221]
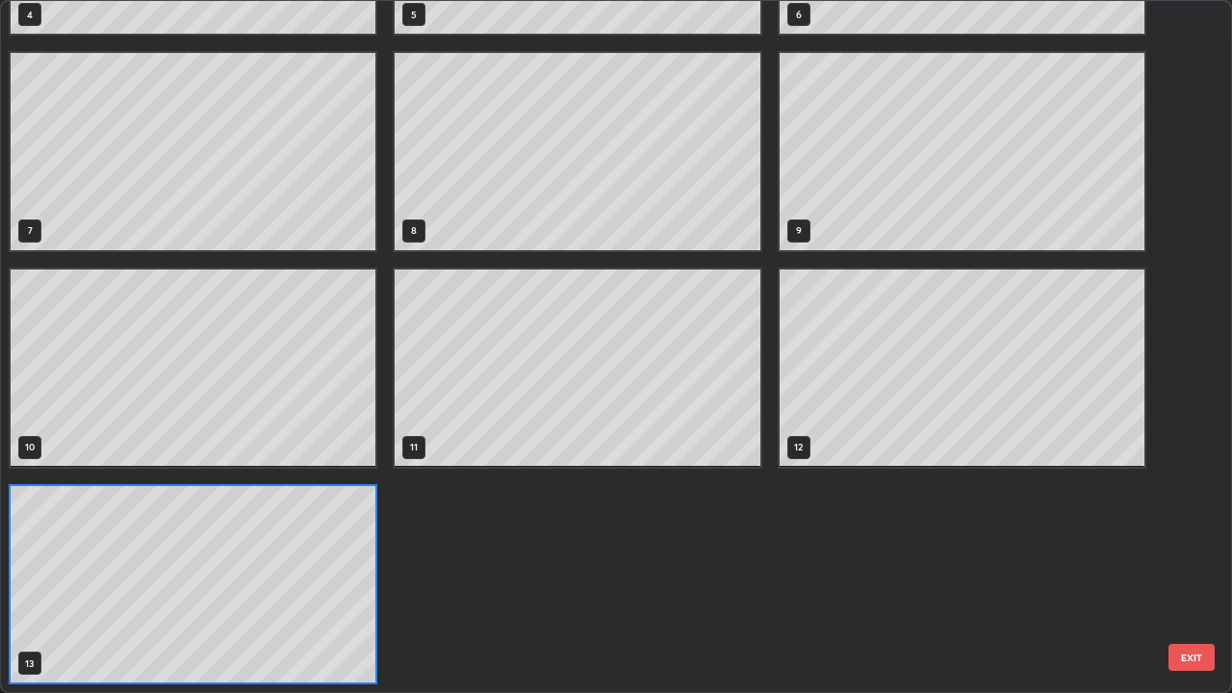
click at [689, 562] on div "1 2 3 4 5 6 7 8 9 10 11 12 13" at bounding box center [578, 151] width 1154 height 1081
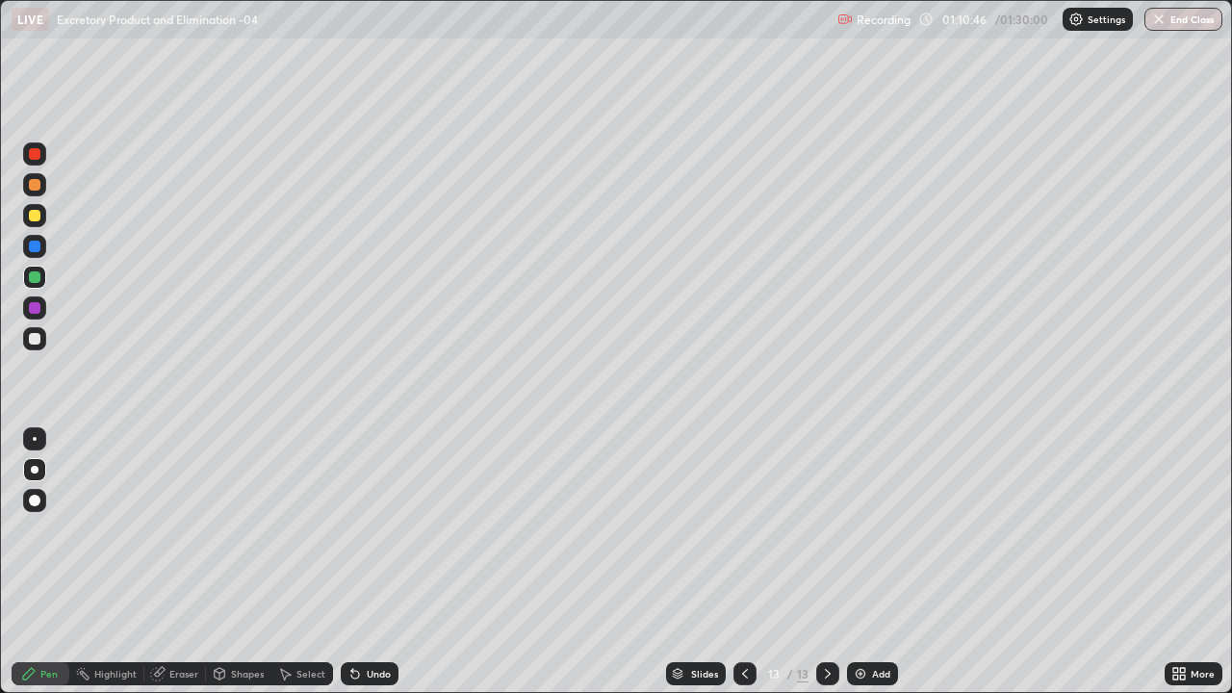
click at [858, 562] on img at bounding box center [860, 673] width 15 height 15
click at [37, 184] on div at bounding box center [35, 185] width 12 height 12
click at [36, 218] on div at bounding box center [35, 216] width 12 height 12
click at [365, 562] on div "Undo" at bounding box center [370, 673] width 58 height 23
click at [33, 251] on div at bounding box center [35, 247] width 12 height 12
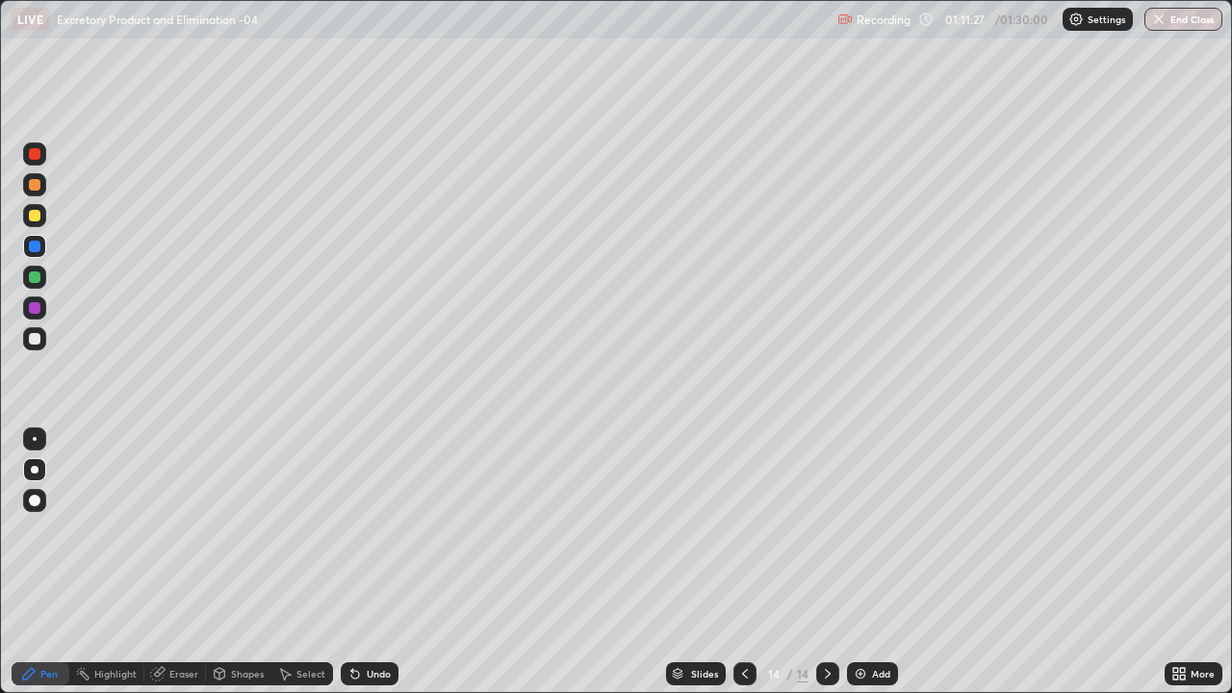
click at [359, 562] on icon at bounding box center [355, 673] width 15 height 15
click at [360, 562] on div "Undo" at bounding box center [370, 673] width 58 height 23
click at [373, 562] on div "Undo" at bounding box center [379, 674] width 24 height 10
click at [34, 275] on div at bounding box center [35, 278] width 12 height 12
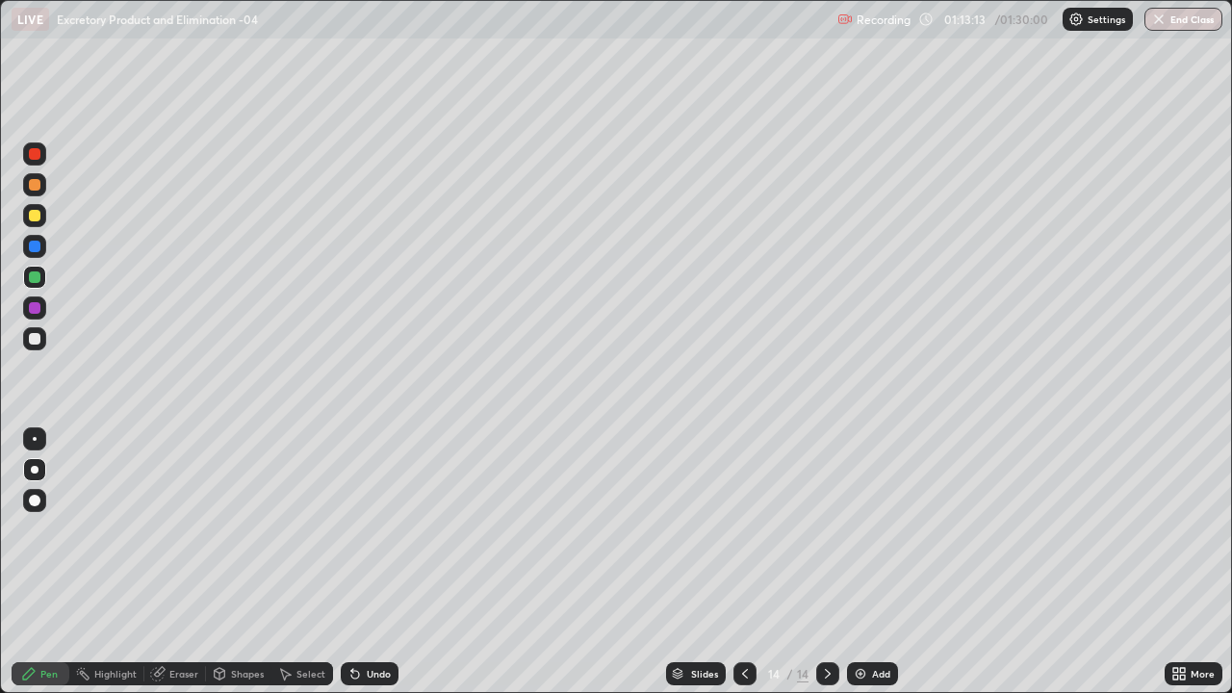
click at [34, 249] on div at bounding box center [35, 247] width 12 height 12
click at [34, 282] on div at bounding box center [35, 278] width 12 height 12
click at [861, 562] on div "Add" at bounding box center [872, 673] width 51 height 23
click at [36, 220] on div at bounding box center [35, 216] width 12 height 12
click at [367, 562] on div "Undo" at bounding box center [379, 674] width 24 height 10
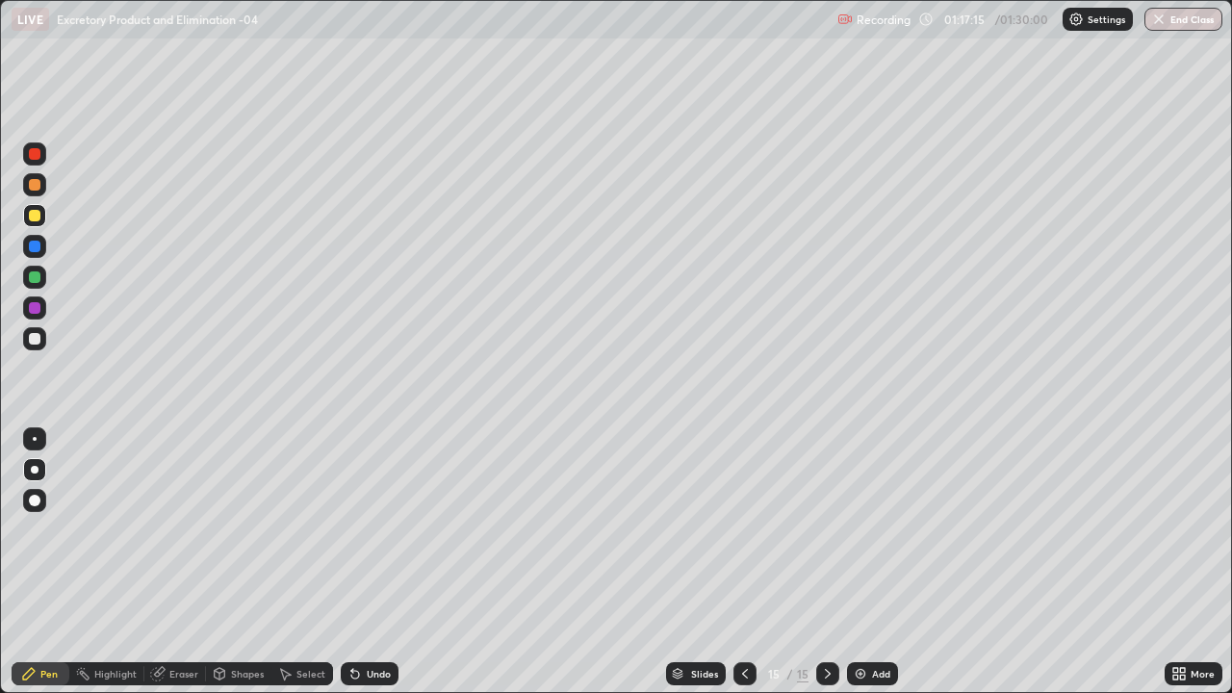
click at [34, 187] on div at bounding box center [35, 185] width 12 height 12
click at [35, 219] on div at bounding box center [35, 216] width 12 height 12
click at [33, 186] on div at bounding box center [35, 185] width 12 height 12
click at [1195, 25] on button "End Class" at bounding box center [1184, 19] width 78 height 23
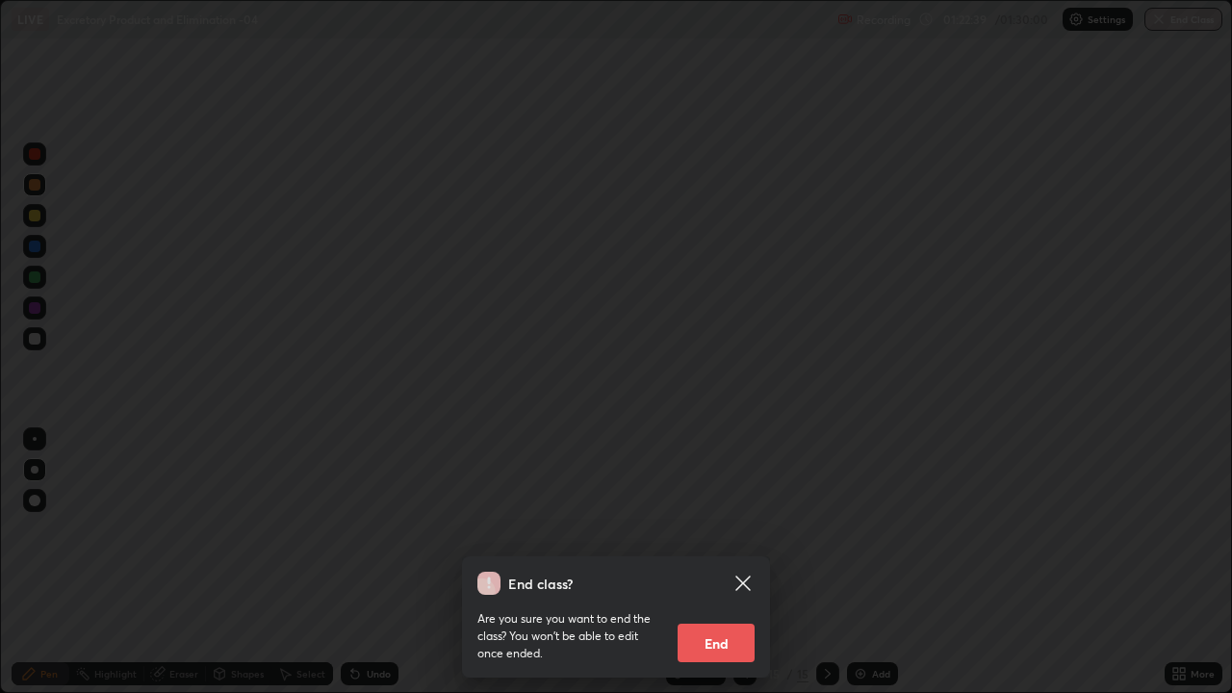
click at [721, 562] on button "End" at bounding box center [716, 643] width 77 height 39
